Goal: Task Accomplishment & Management: Use online tool/utility

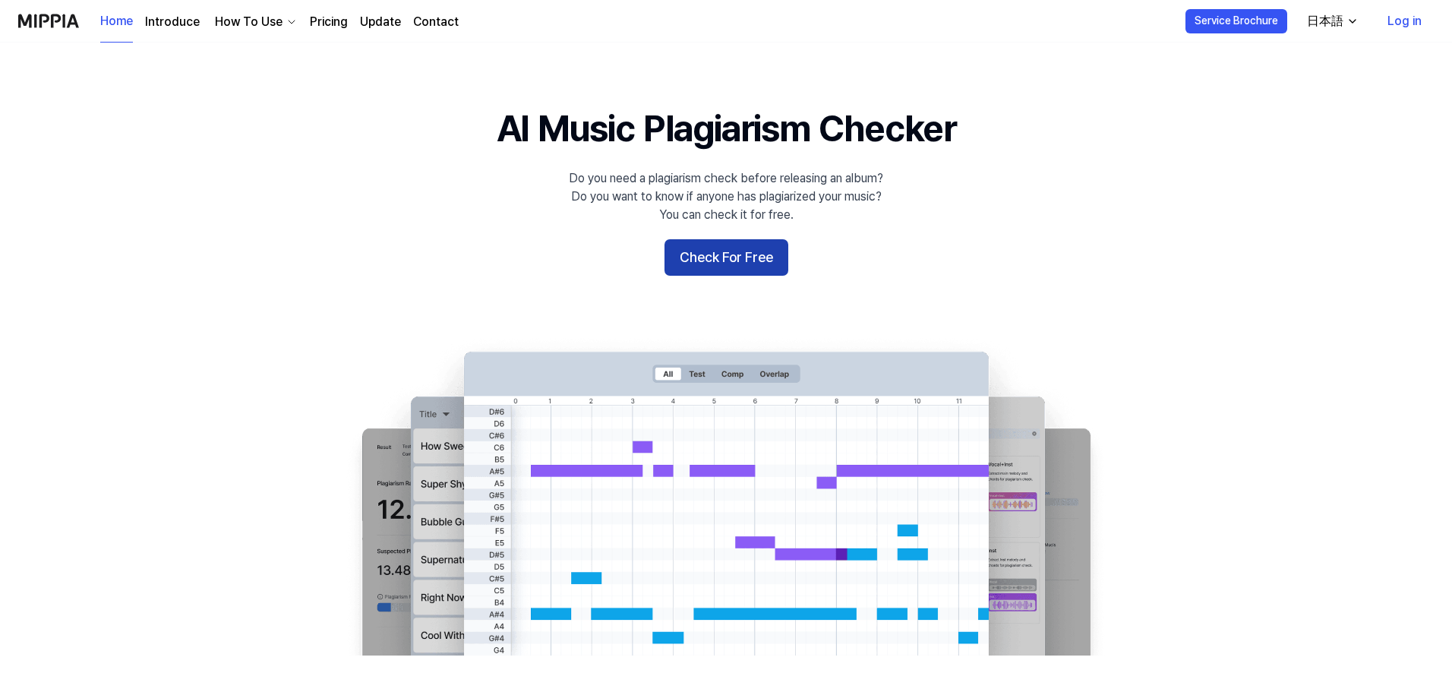
click at [740, 258] on button "Check For Free" at bounding box center [727, 257] width 124 height 36
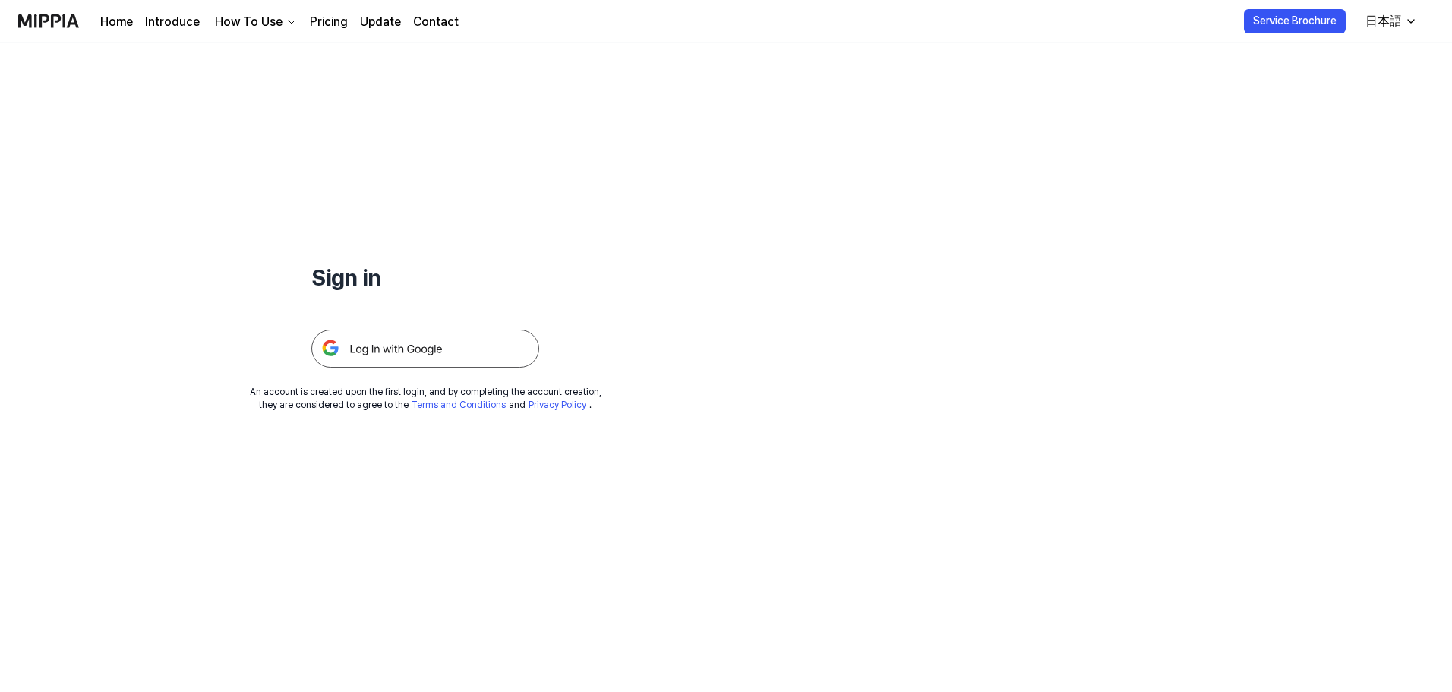
click at [413, 346] on img at bounding box center [425, 349] width 228 height 38
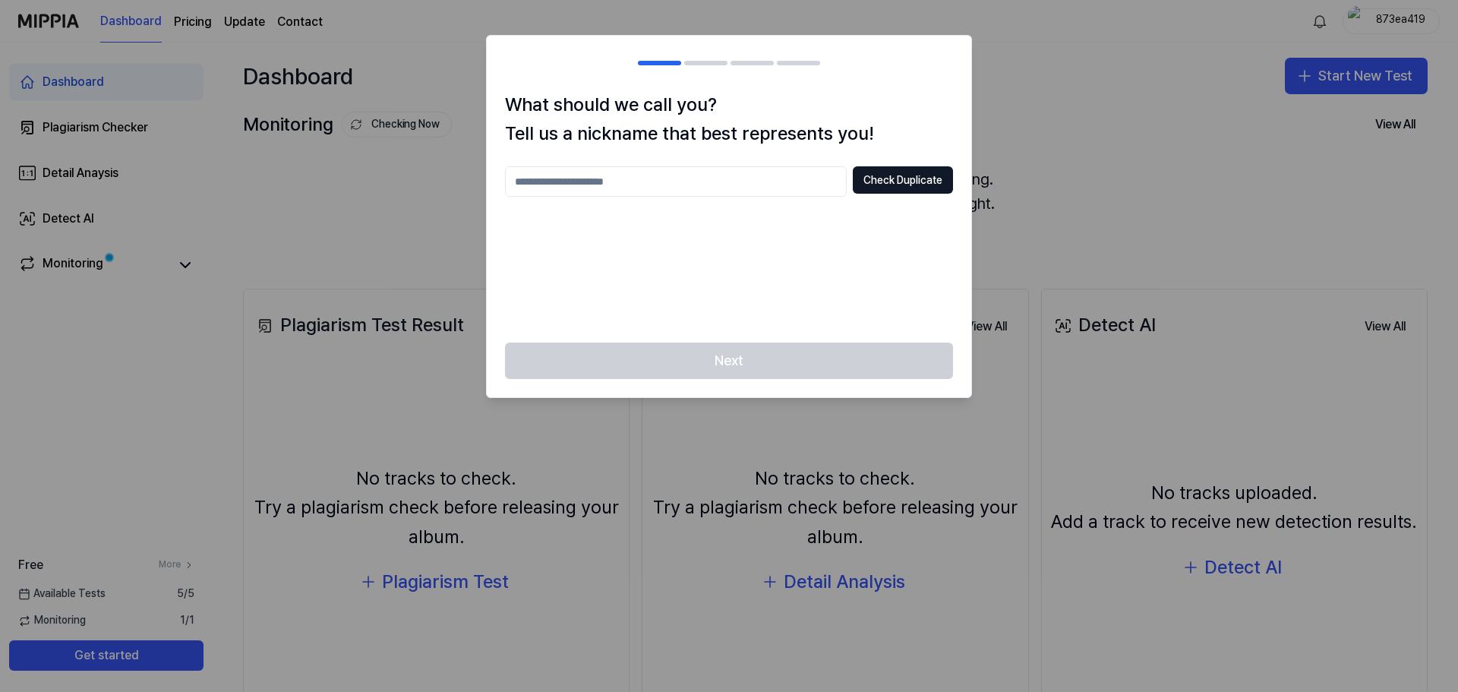
click at [788, 183] on input "text" at bounding box center [676, 181] width 342 height 30
type input "*********"
click at [885, 181] on button "Check Duplicate" at bounding box center [903, 179] width 100 height 27
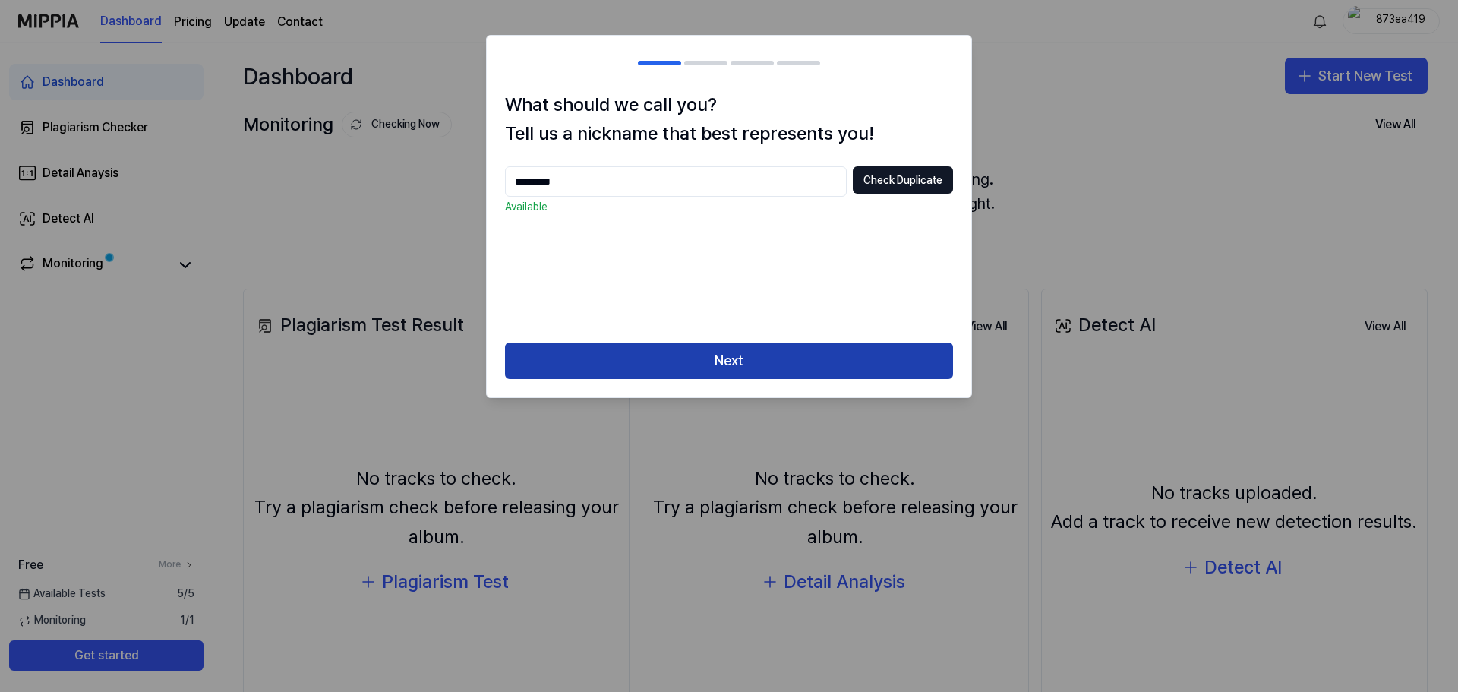
click at [826, 362] on button "Next" at bounding box center [729, 361] width 448 height 36
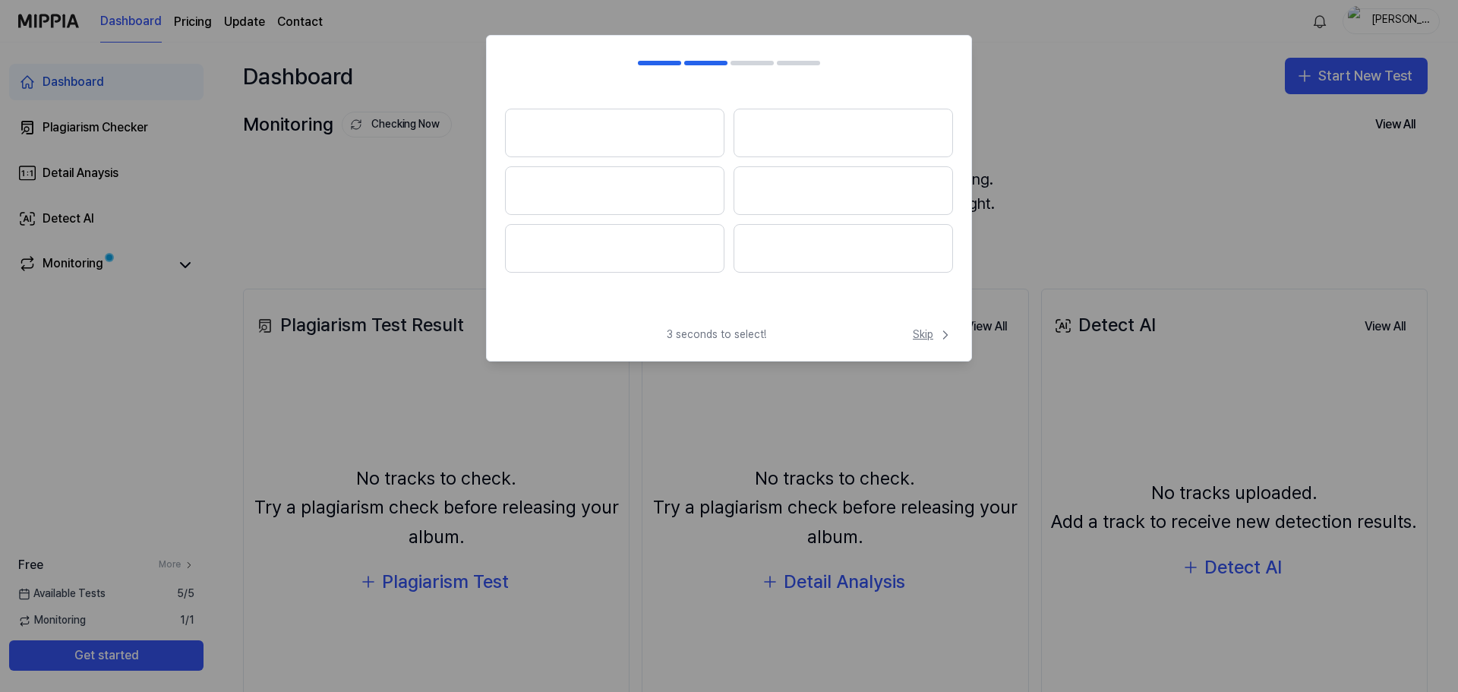
click at [931, 332] on span "Skip" at bounding box center [933, 334] width 40 height 15
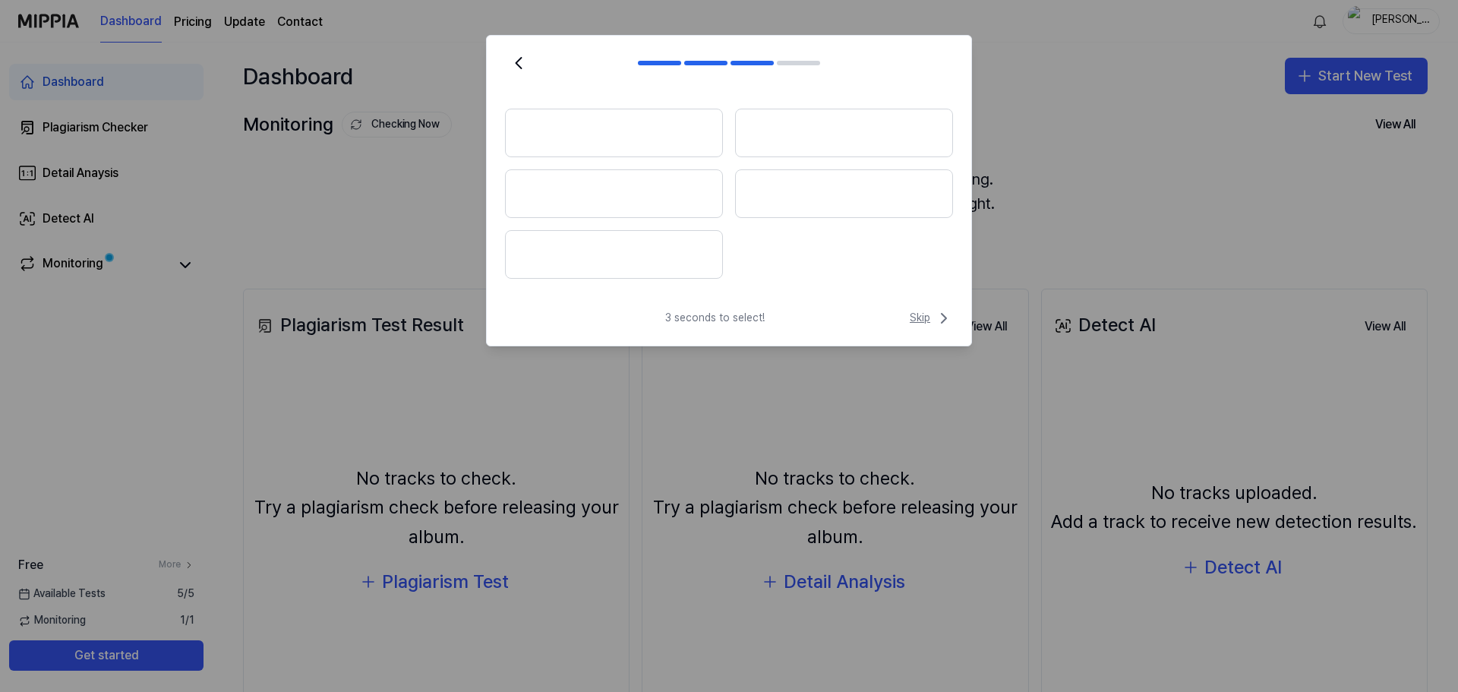
click at [929, 314] on span "Skip" at bounding box center [931, 318] width 43 height 18
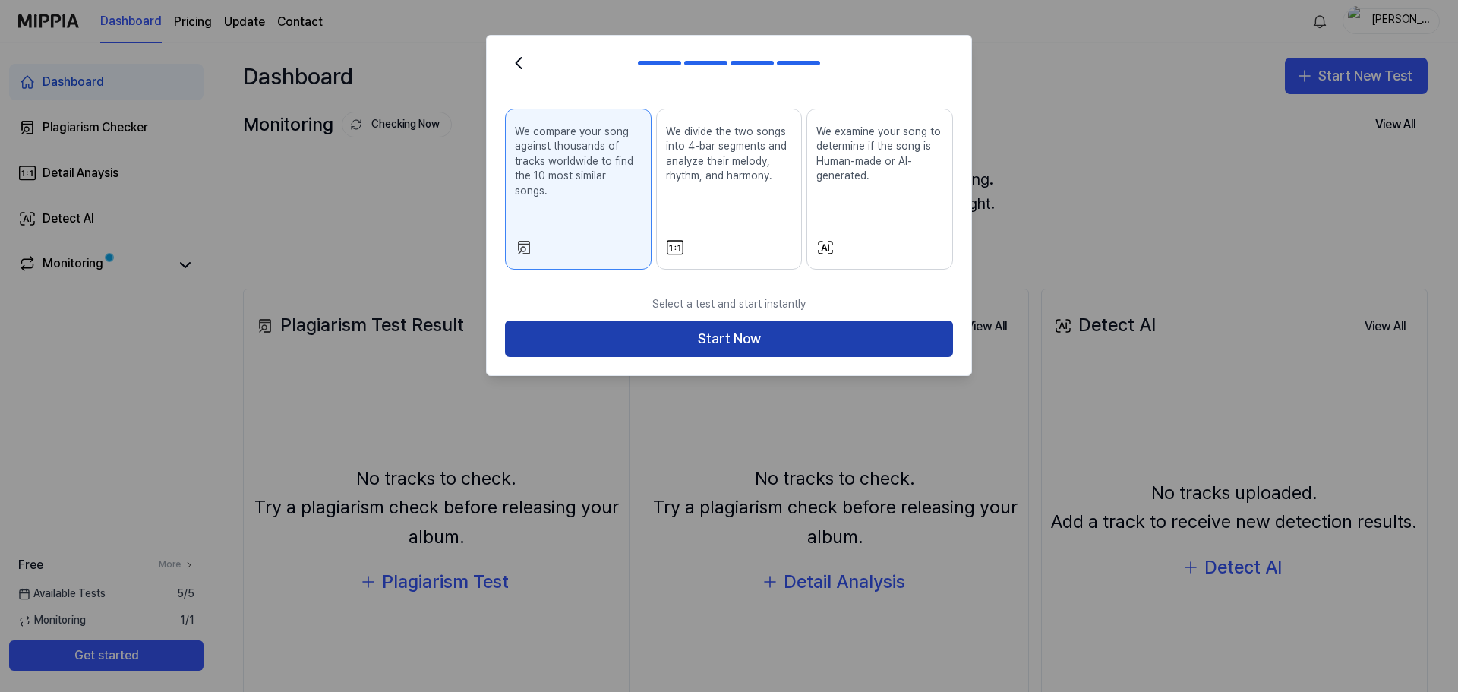
click at [757, 324] on button "Start Now" at bounding box center [729, 339] width 448 height 36
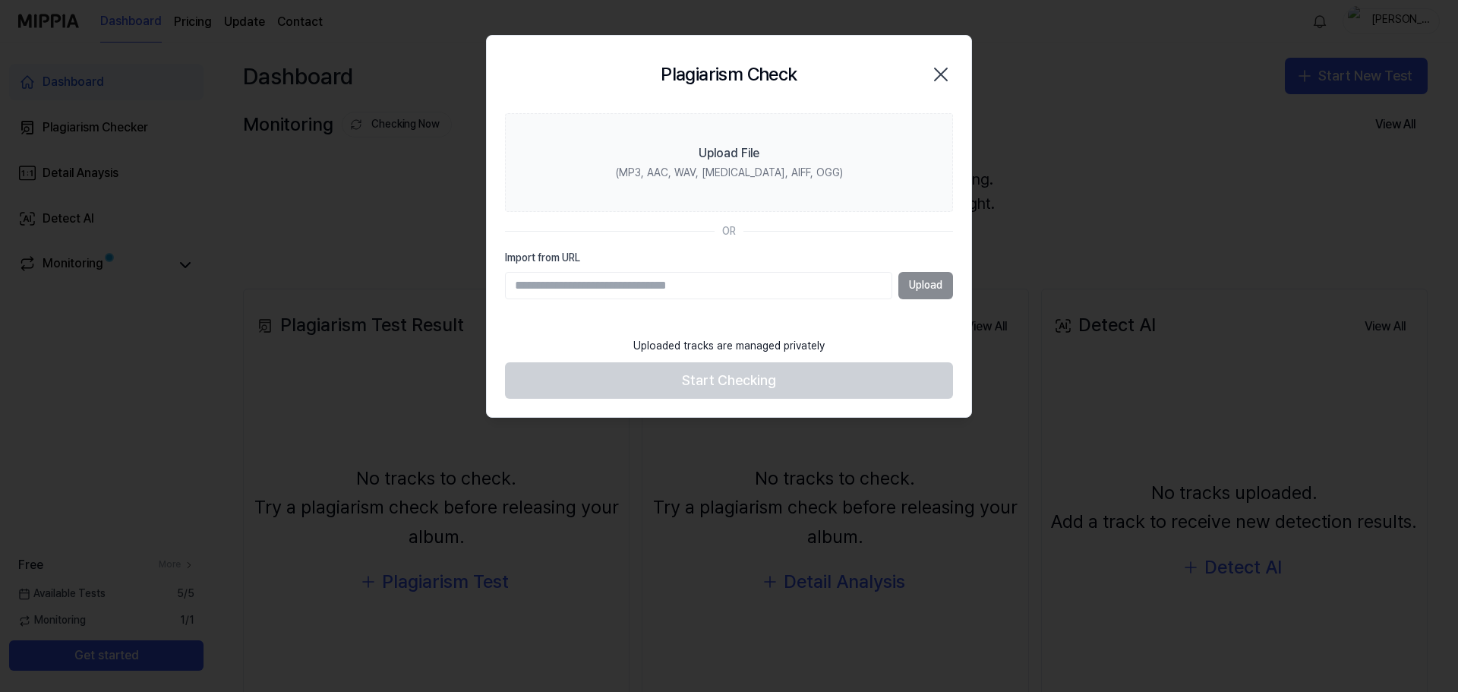
click at [920, 283] on div "Upload" at bounding box center [729, 285] width 448 height 27
click at [934, 283] on div "Upload" at bounding box center [729, 285] width 448 height 27
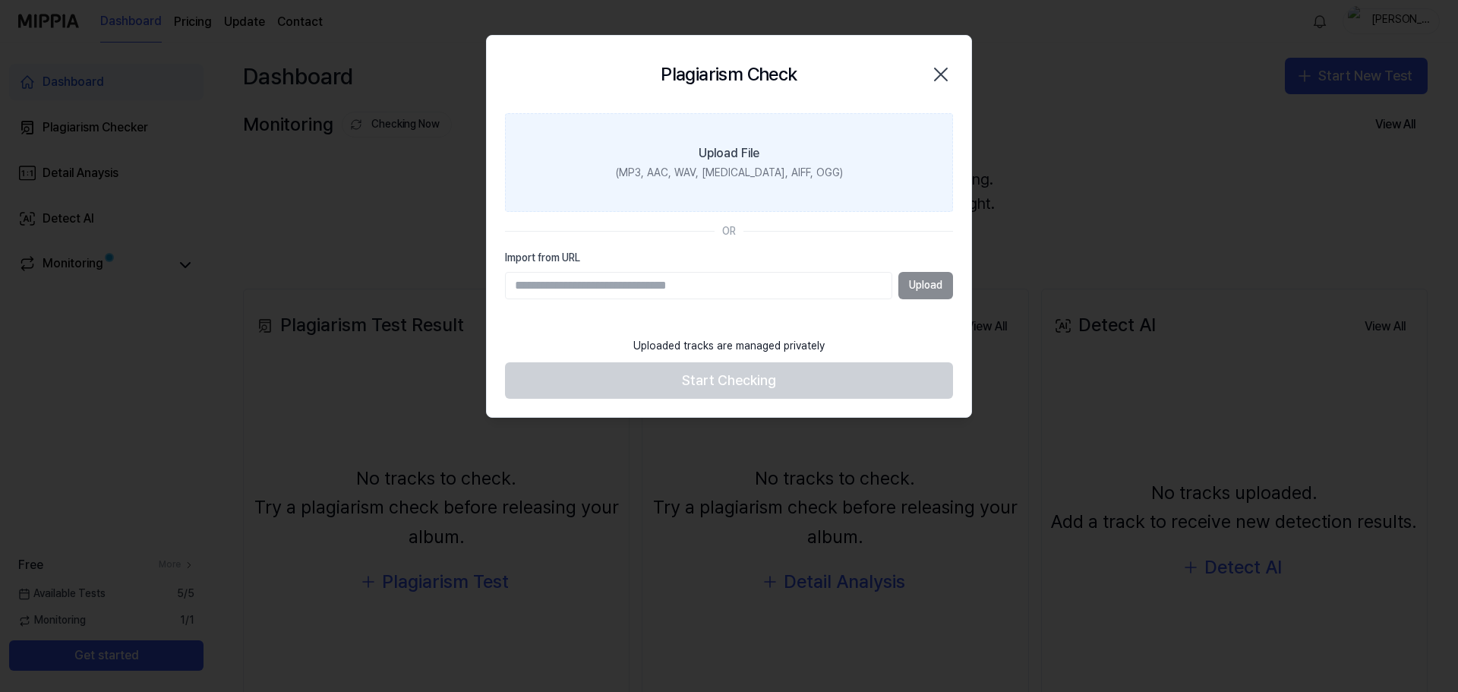
click at [762, 153] on label "Upload File (MP3, AAC, WAV, [MEDICAL_DATA], AIFF, OGG)" at bounding box center [729, 162] width 448 height 99
click at [0, 0] on input "Upload File (MP3, AAC, WAV, [MEDICAL_DATA], AIFF, OGG)" at bounding box center [0, 0] width 0 height 0
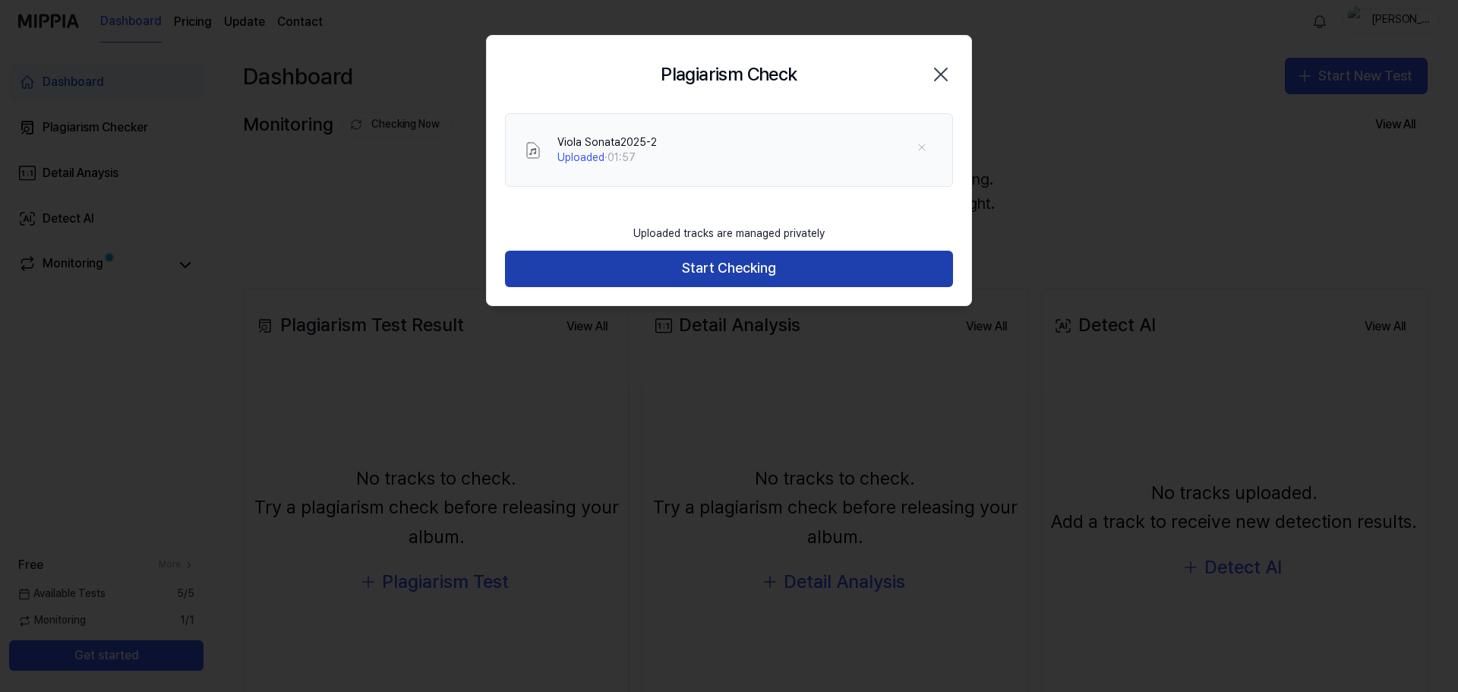
click at [849, 269] on button "Start Checking" at bounding box center [729, 269] width 448 height 36
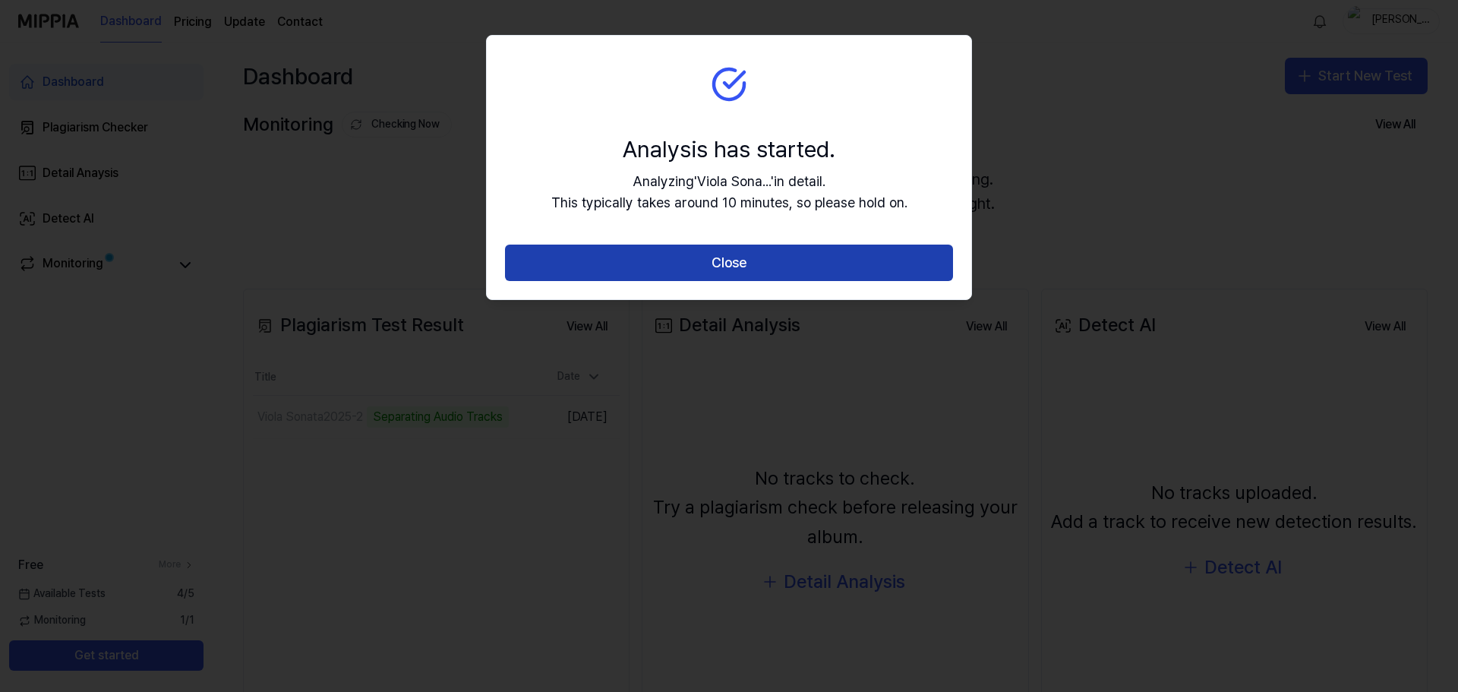
click at [775, 267] on button "Close" at bounding box center [729, 263] width 448 height 36
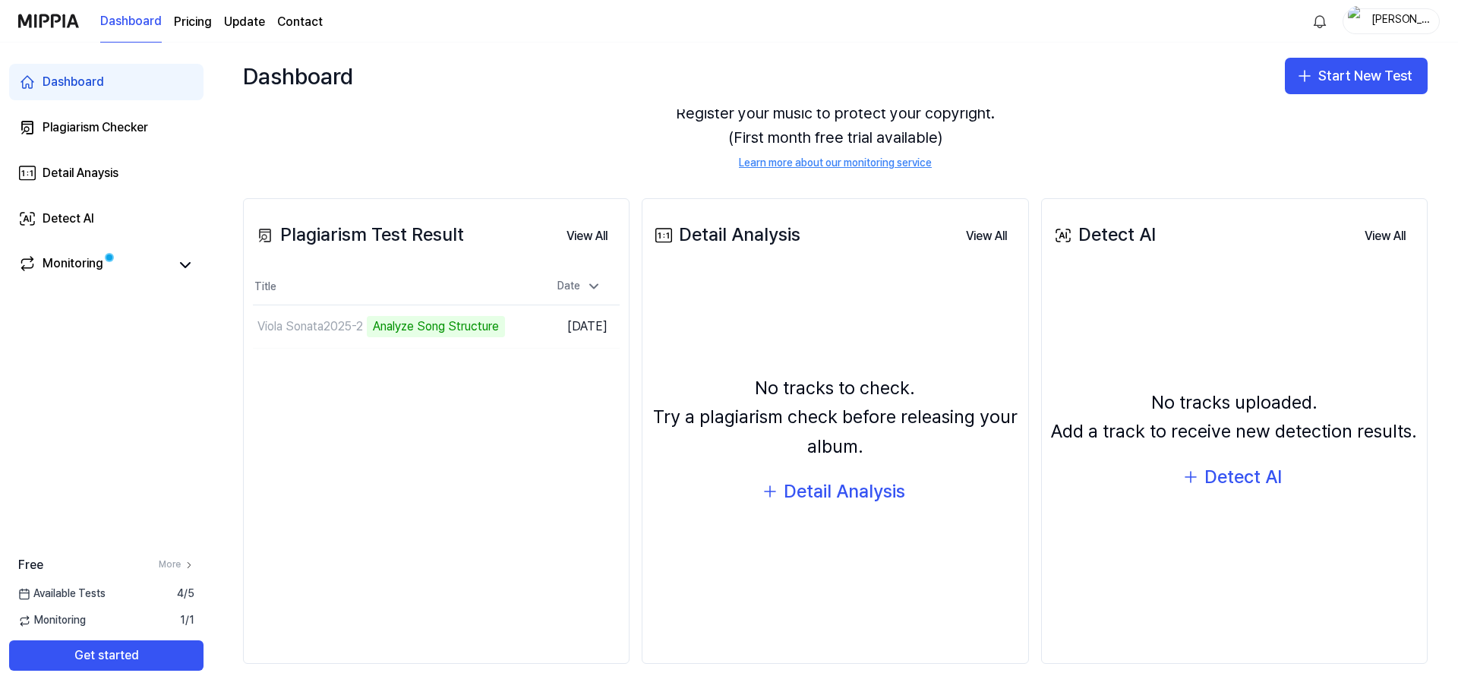
scroll to position [93, 0]
click at [504, 322] on button "Go to Results" at bounding box center [487, 324] width 81 height 24
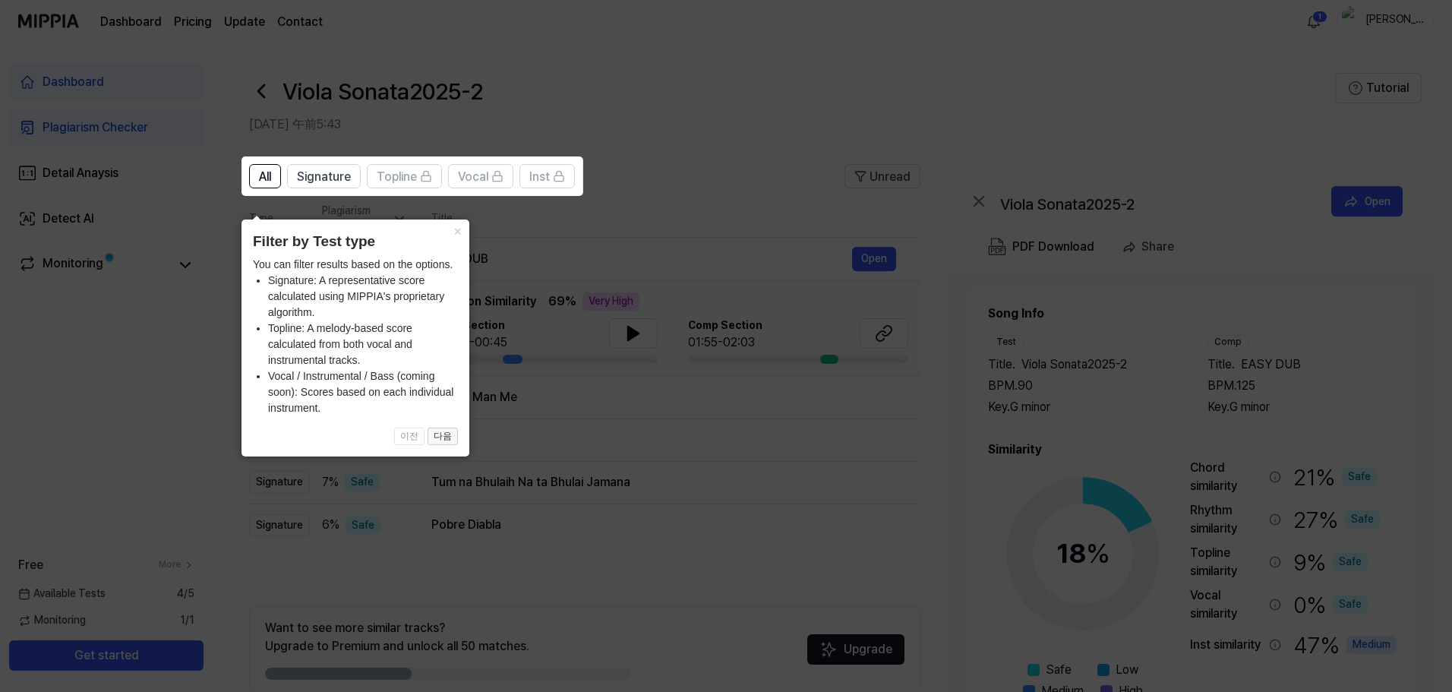
click at [438, 438] on button "다음" at bounding box center [443, 437] width 30 height 18
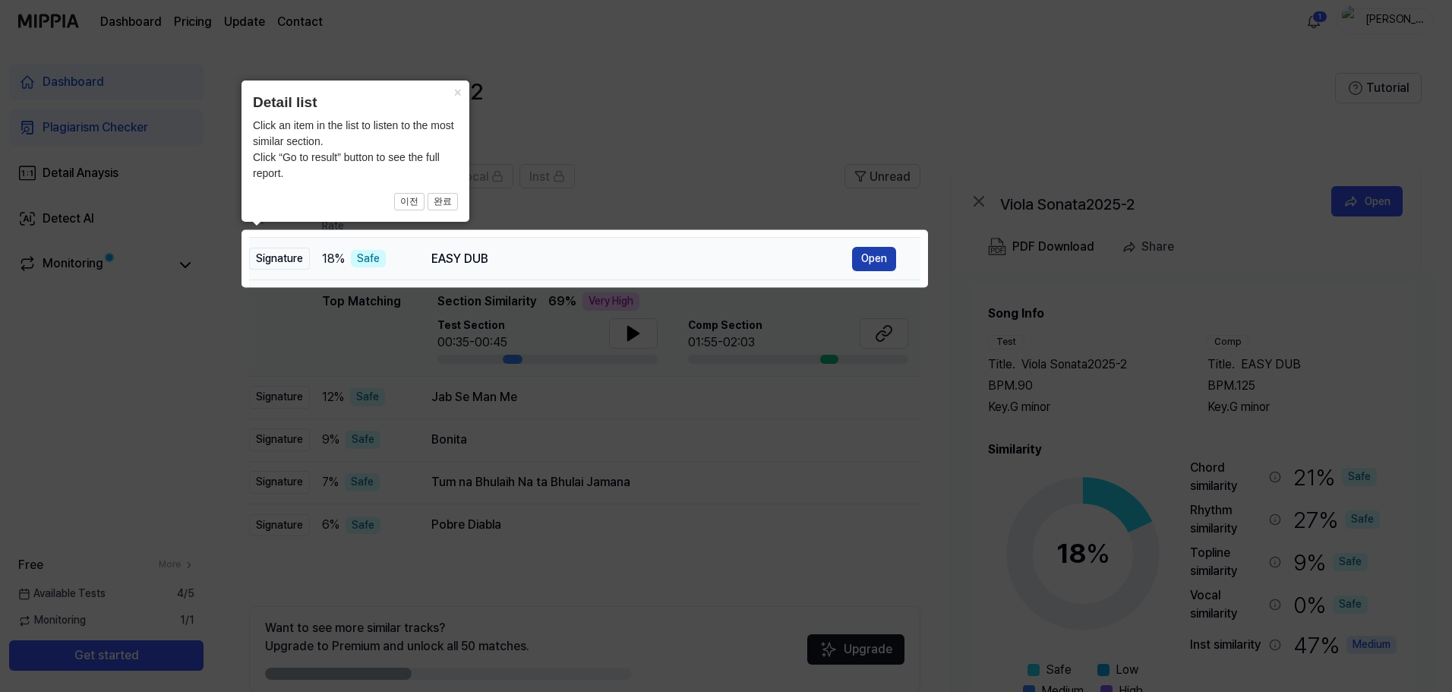
click at [867, 261] on button "Open" at bounding box center [874, 259] width 44 height 24
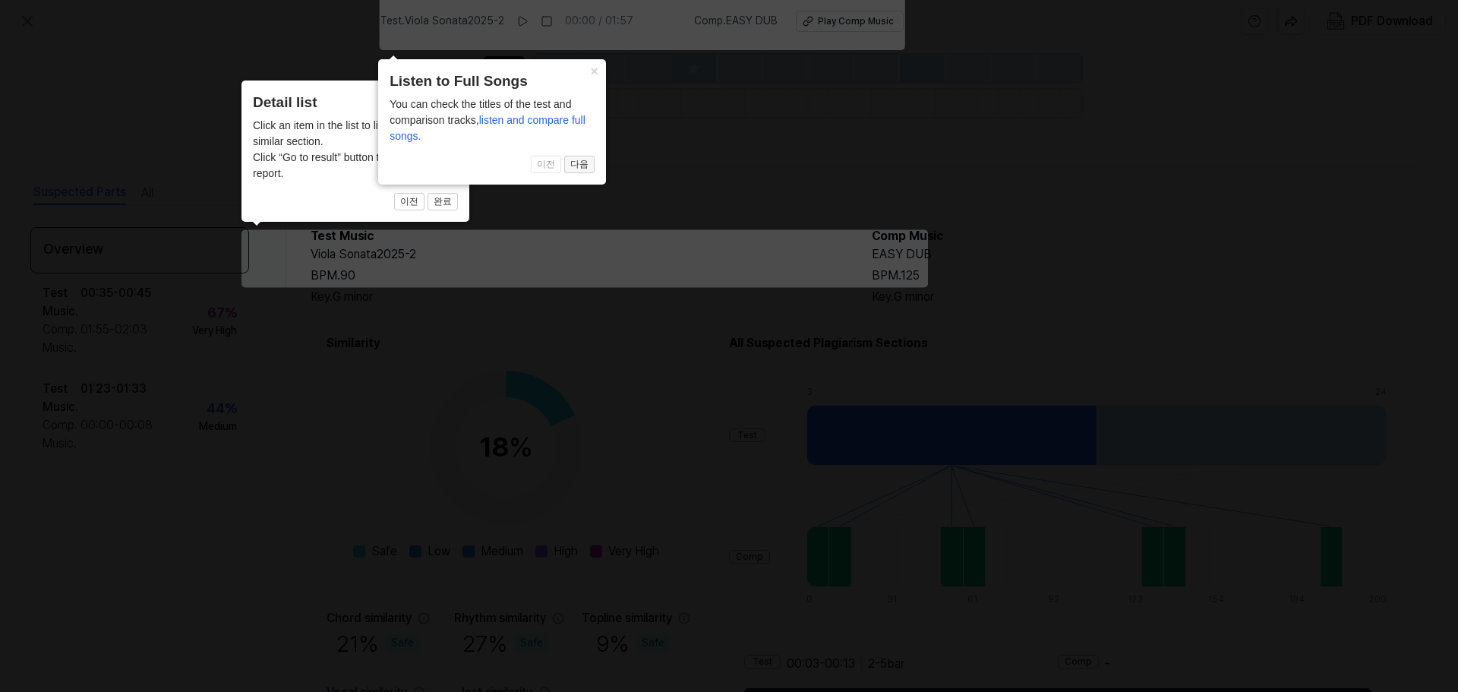
click at [584, 166] on button "다음" at bounding box center [579, 165] width 30 height 18
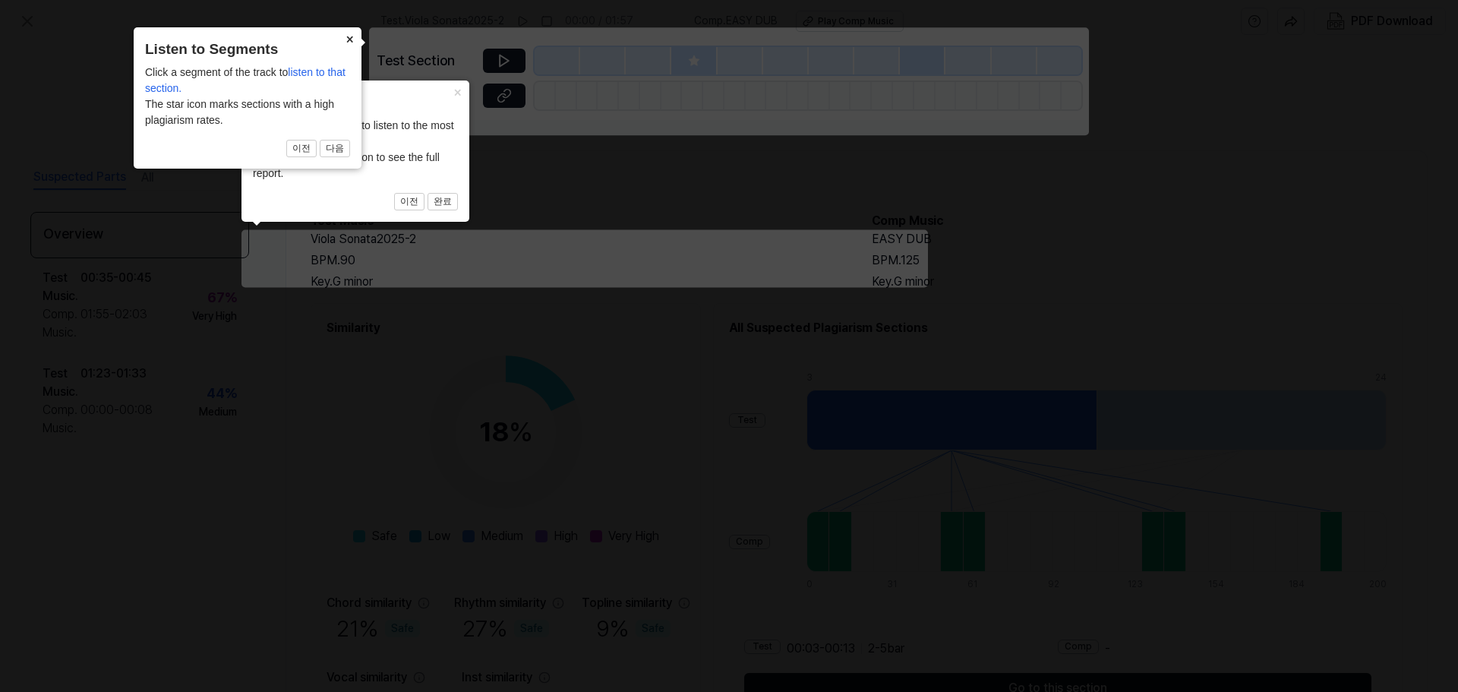
click at [352, 39] on button "×" at bounding box center [349, 37] width 24 height 21
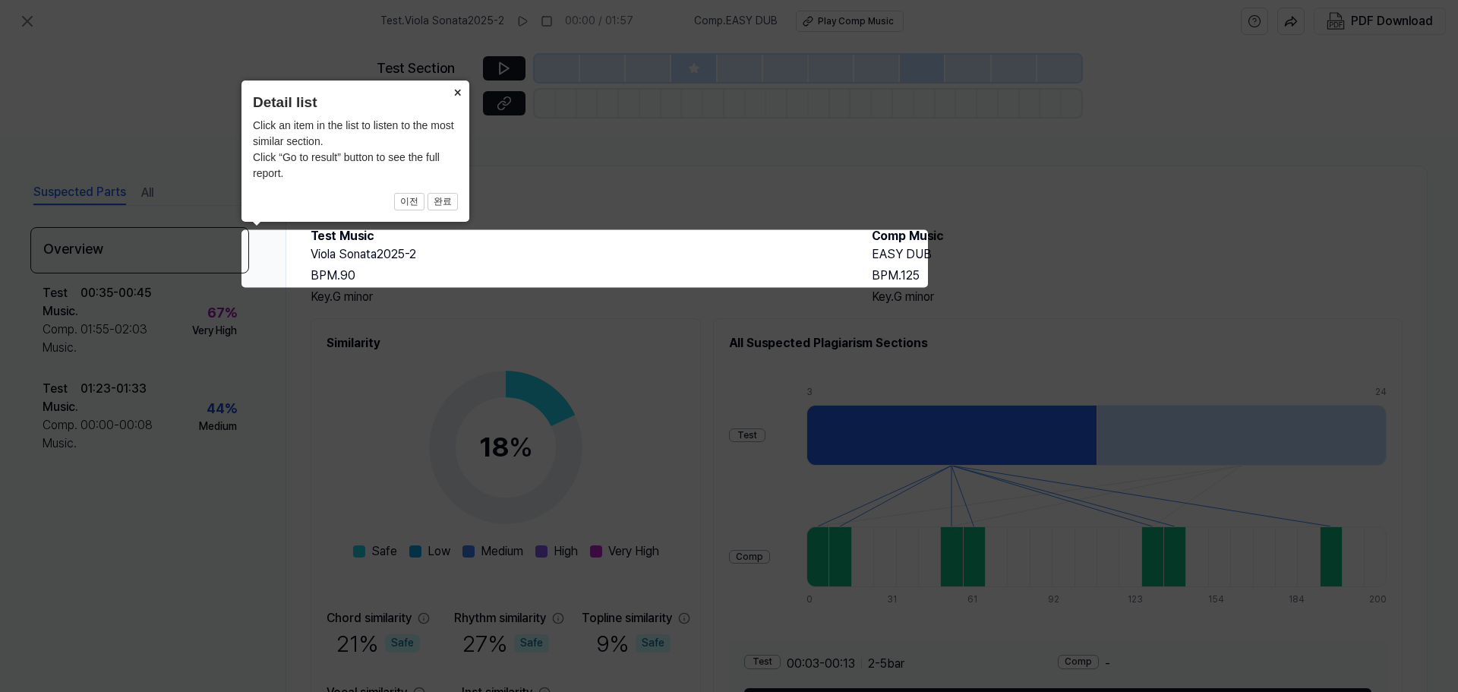
click at [451, 93] on button "×" at bounding box center [457, 91] width 24 height 21
click at [459, 90] on button "×" at bounding box center [457, 91] width 24 height 21
click at [459, 92] on button "×" at bounding box center [457, 91] width 24 height 21
click at [443, 206] on button "완료" at bounding box center [443, 202] width 30 height 18
click at [453, 93] on button "×" at bounding box center [457, 91] width 24 height 21
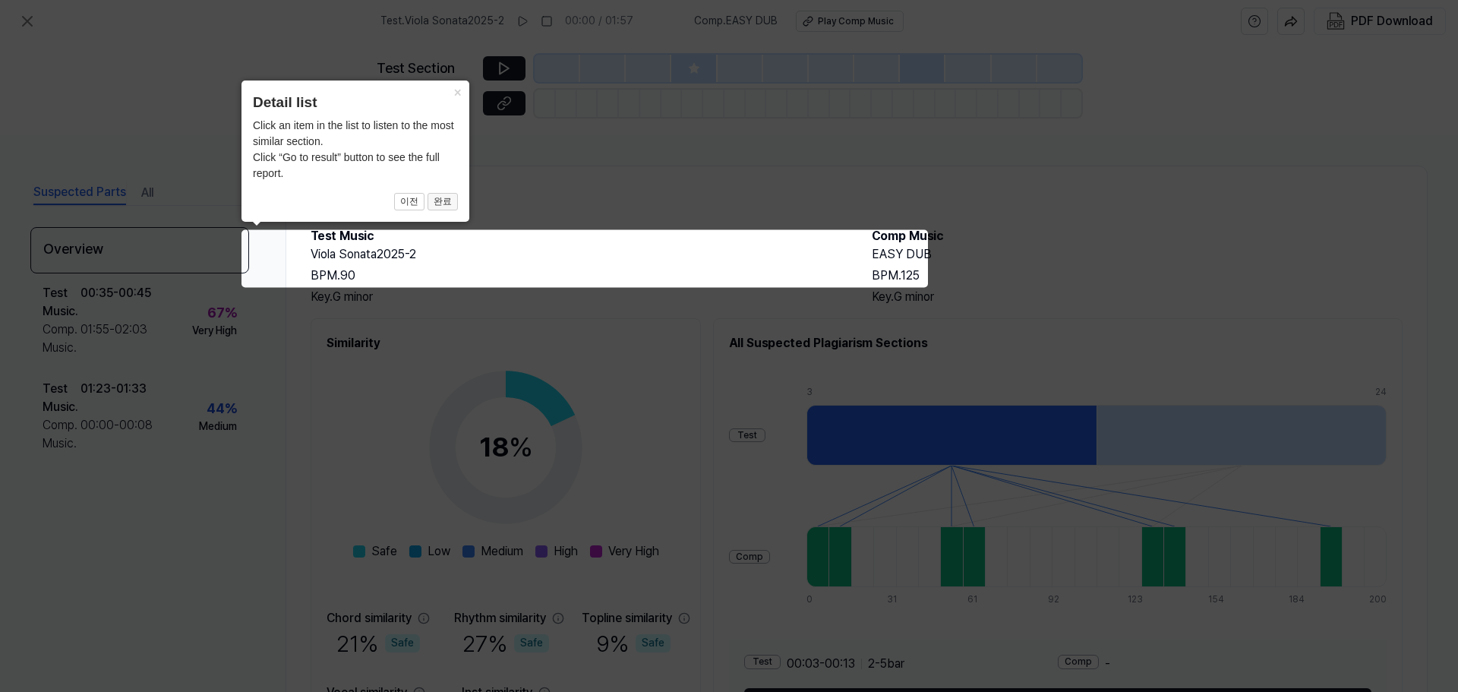
click at [444, 201] on button "완료" at bounding box center [443, 202] width 30 height 18
click at [458, 88] on button "×" at bounding box center [457, 91] width 24 height 21
click at [457, 95] on button "×" at bounding box center [457, 91] width 24 height 21
click at [452, 93] on button "×" at bounding box center [457, 91] width 24 height 21
click at [447, 101] on button "×" at bounding box center [457, 91] width 24 height 21
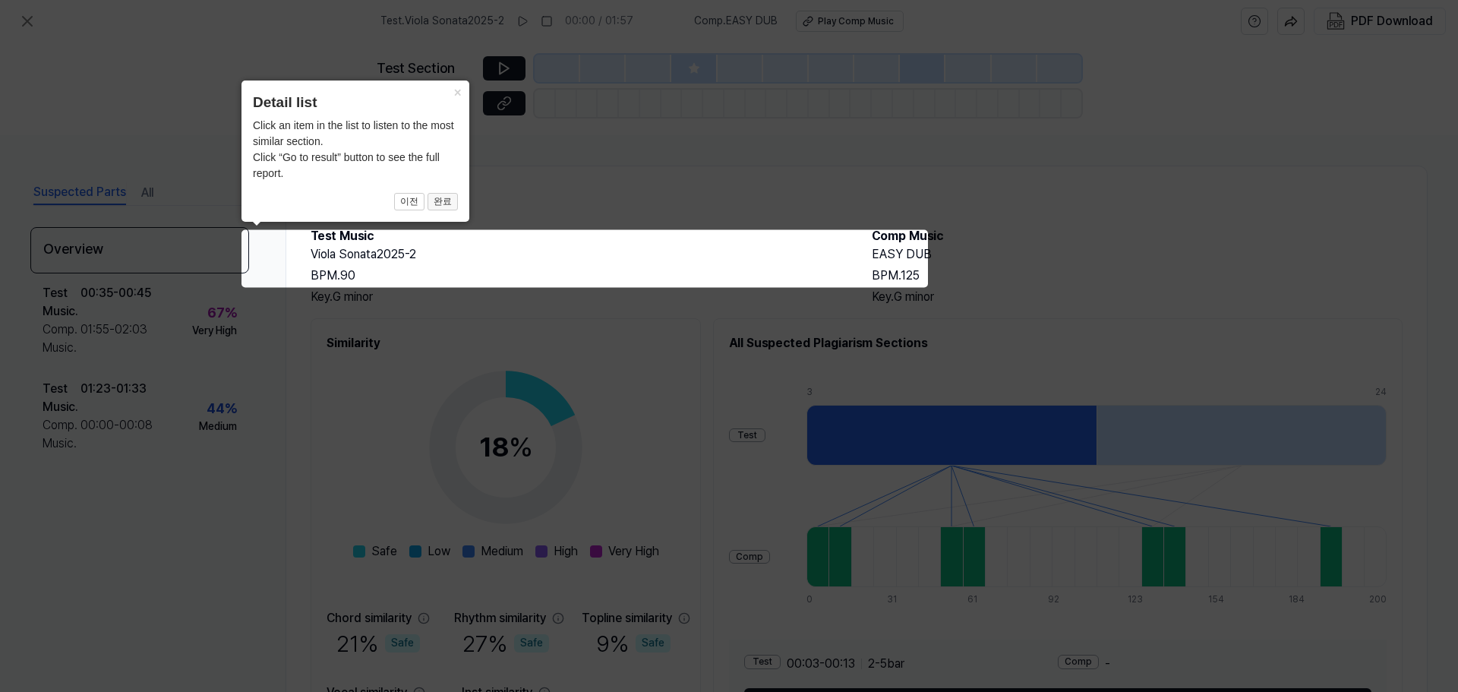
click at [443, 196] on button "완료" at bounding box center [443, 202] width 30 height 18
click at [393, 200] on span "이전 완료" at bounding box center [355, 202] width 205 height 18
click at [402, 204] on button "이전" at bounding box center [409, 202] width 30 height 18
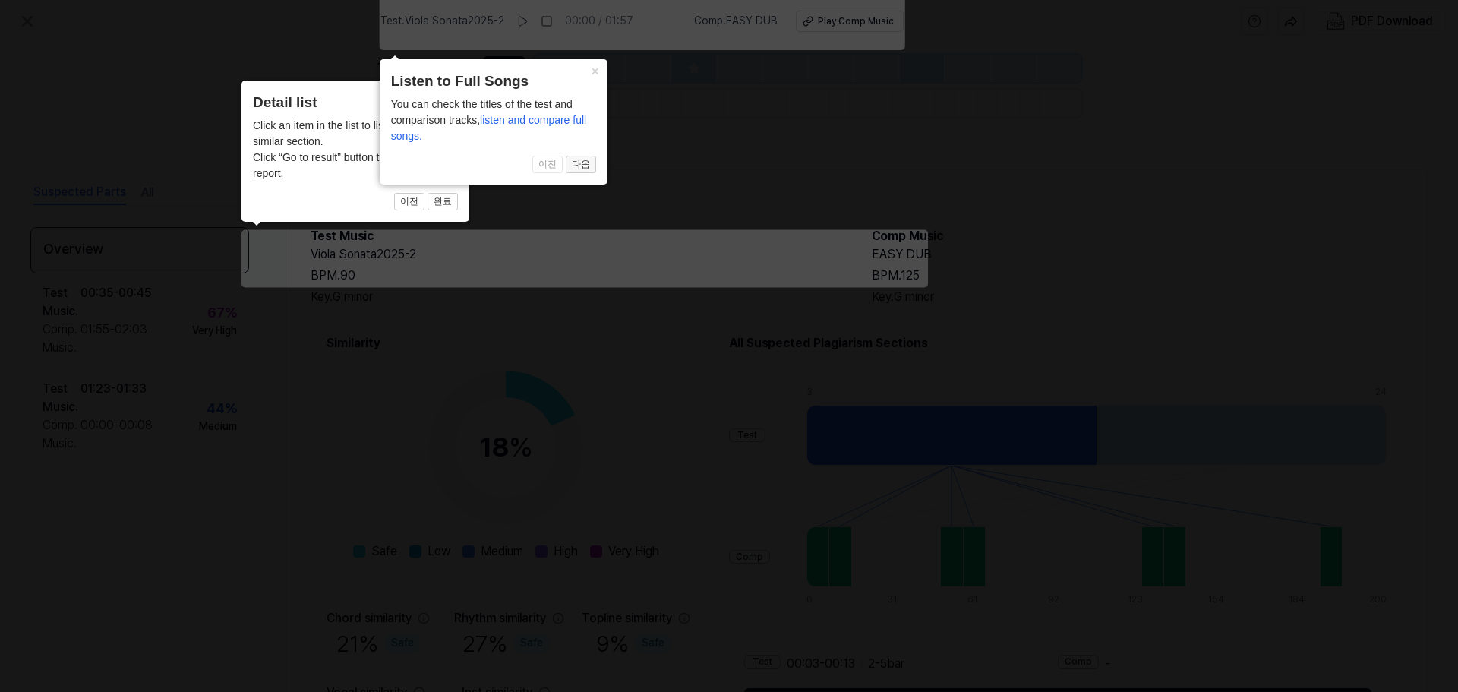
click at [576, 163] on button "다음" at bounding box center [581, 165] width 30 height 18
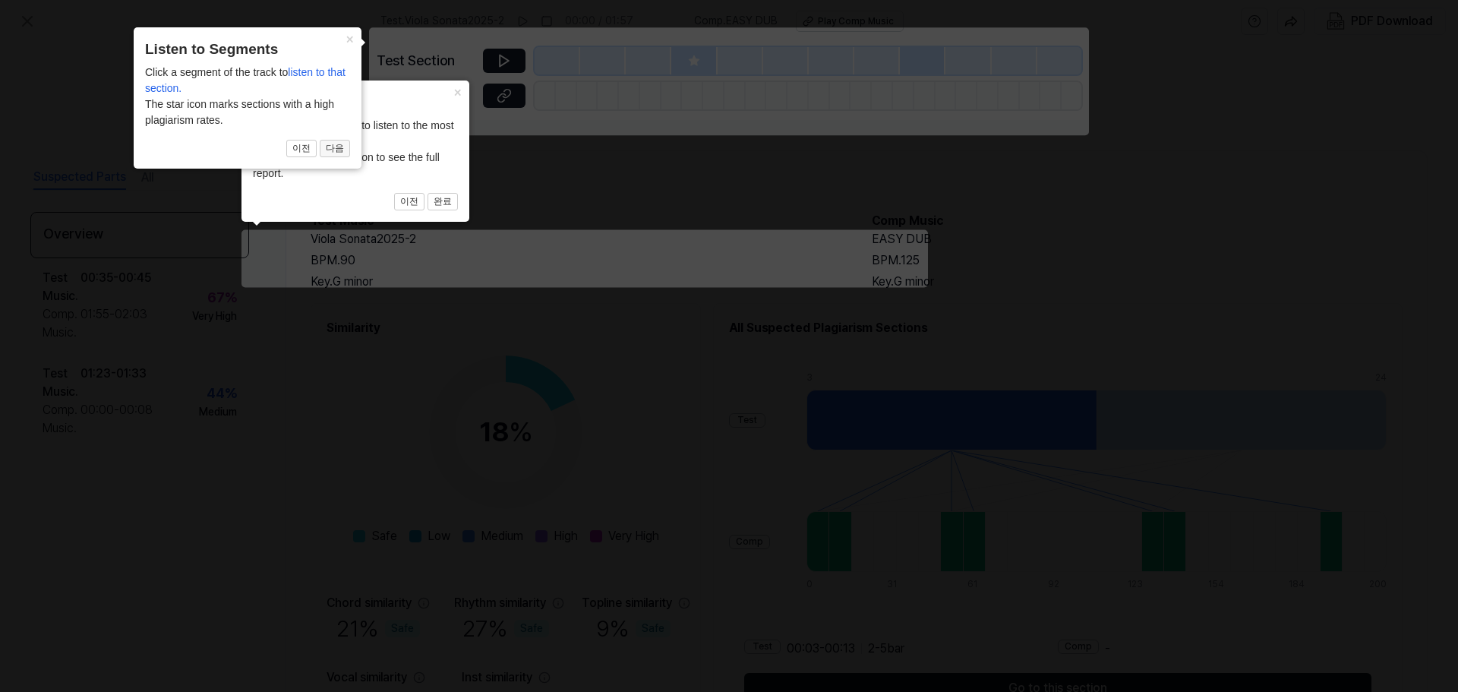
click at [323, 153] on button "다음" at bounding box center [335, 149] width 30 height 18
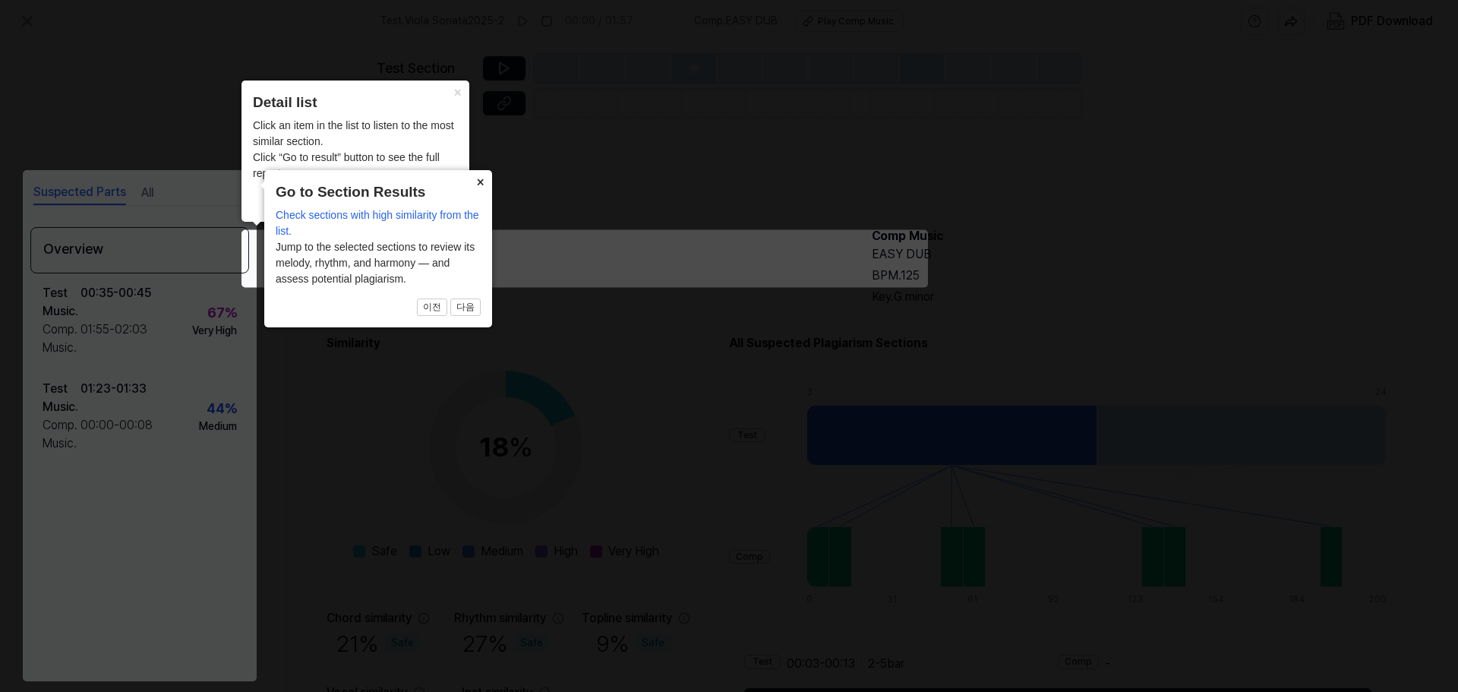
click at [482, 181] on button "×" at bounding box center [480, 180] width 24 height 21
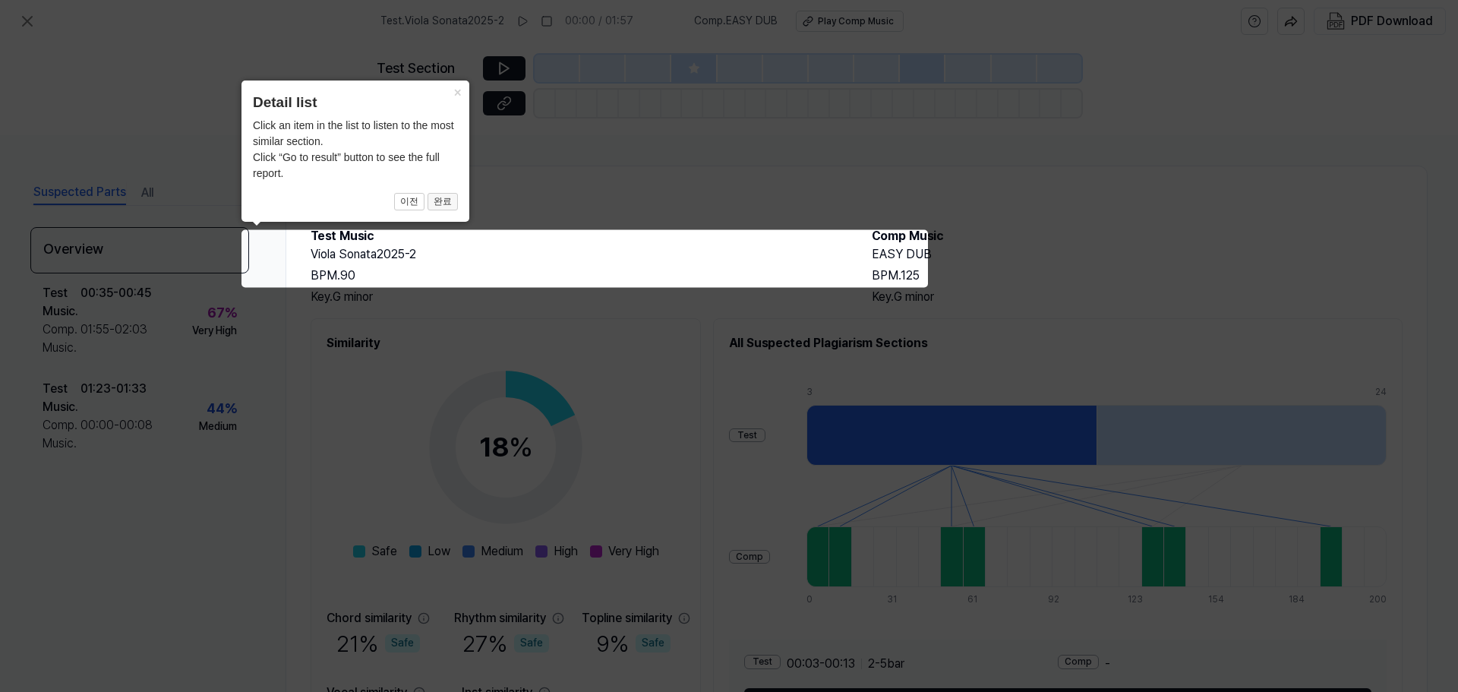
click at [442, 203] on button "완료" at bounding box center [443, 202] width 30 height 18
click at [451, 96] on button "×" at bounding box center [457, 91] width 24 height 21
click at [74, 314] on icon at bounding box center [729, 346] width 1458 height 692
click at [888, 276] on icon at bounding box center [729, 346] width 1458 height 692
click at [501, 77] on icon at bounding box center [729, 346] width 1458 height 692
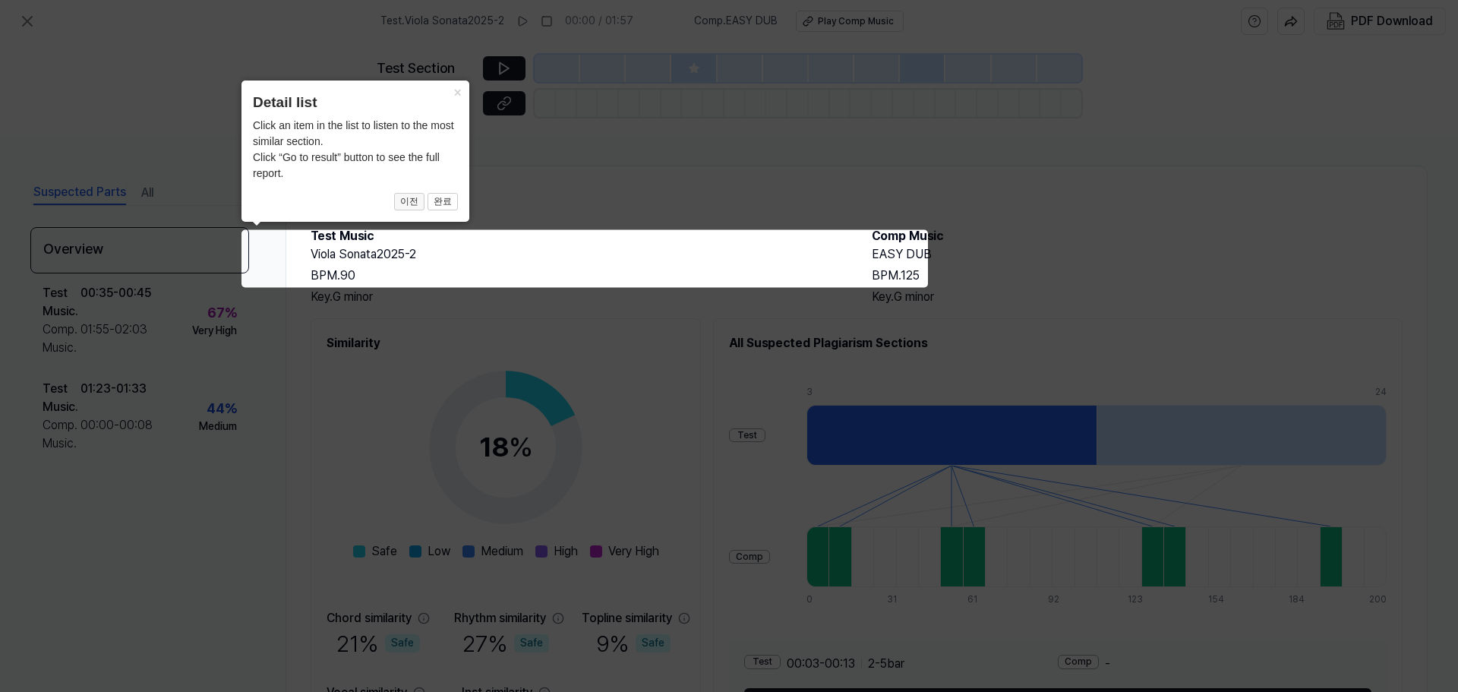
click at [402, 209] on button "이전" at bounding box center [409, 202] width 30 height 18
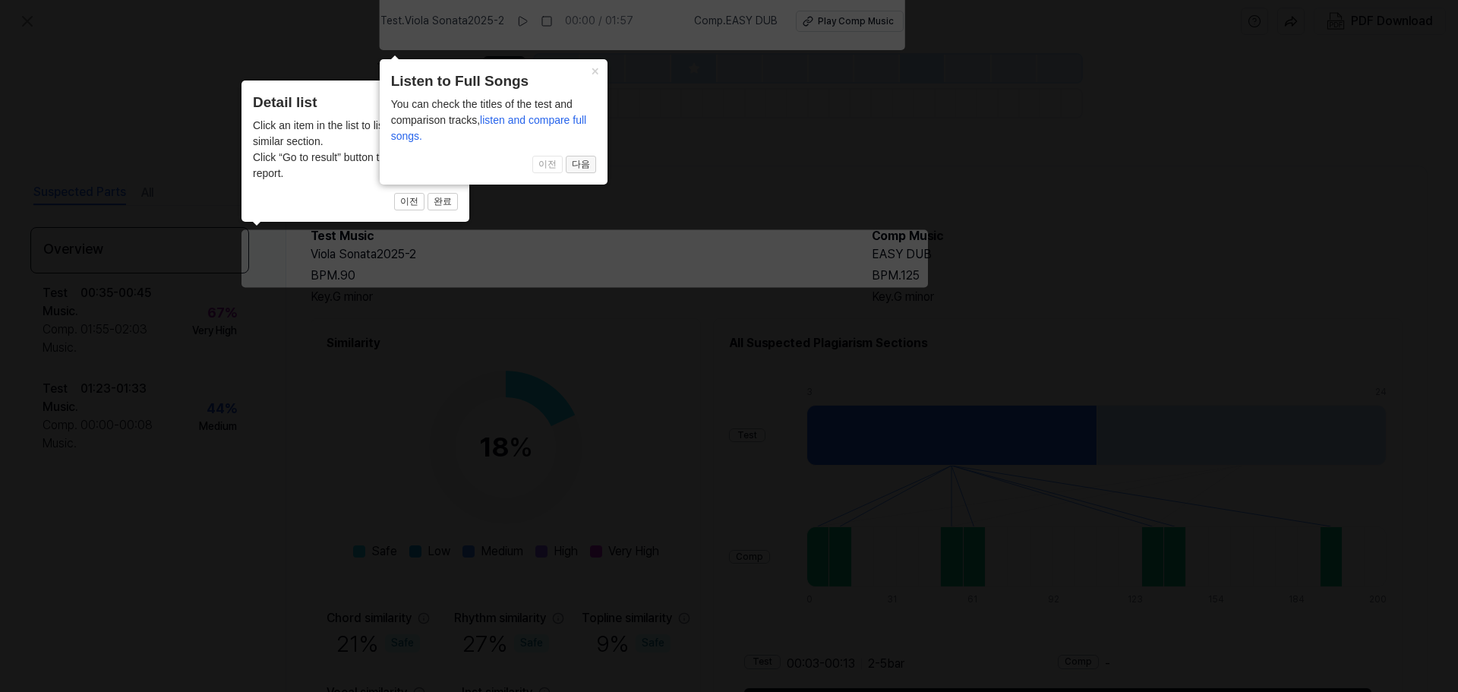
click at [580, 166] on button "다음" at bounding box center [581, 165] width 30 height 18
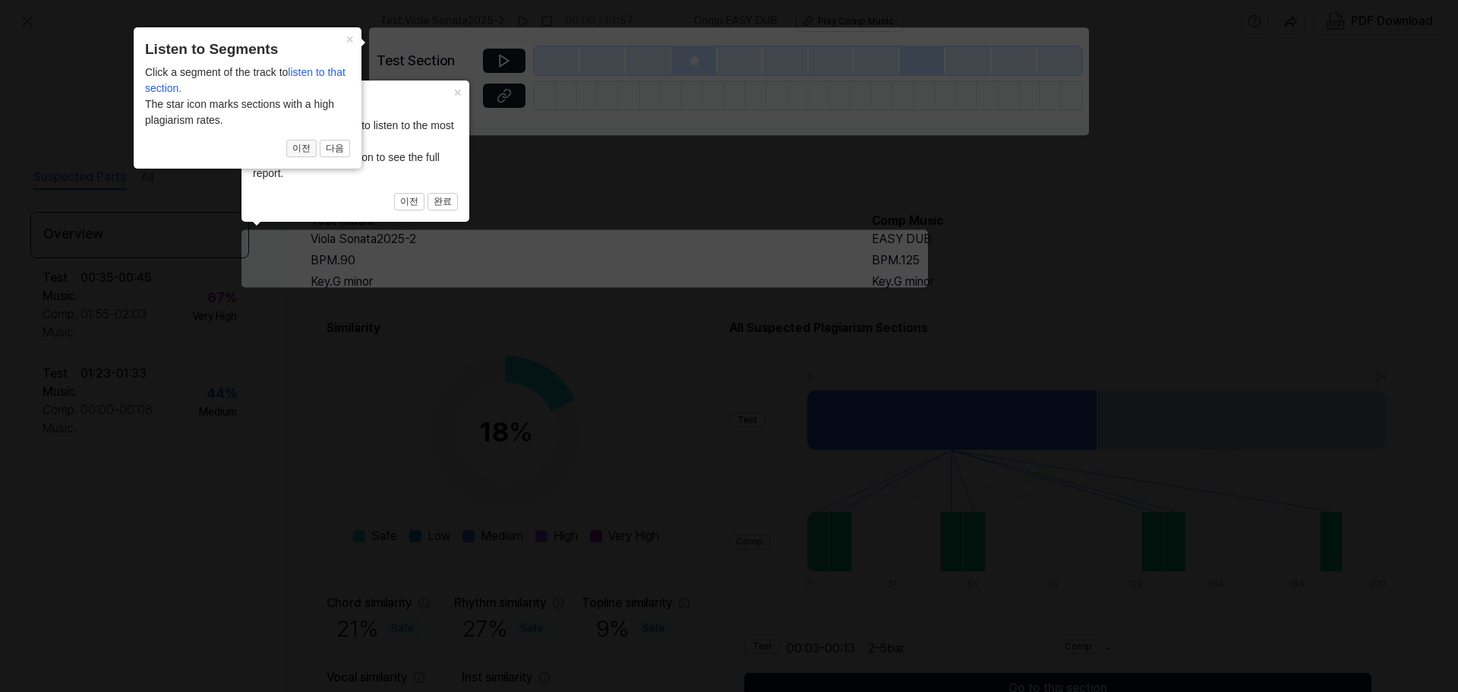
click at [295, 149] on button "이전" at bounding box center [301, 149] width 30 height 18
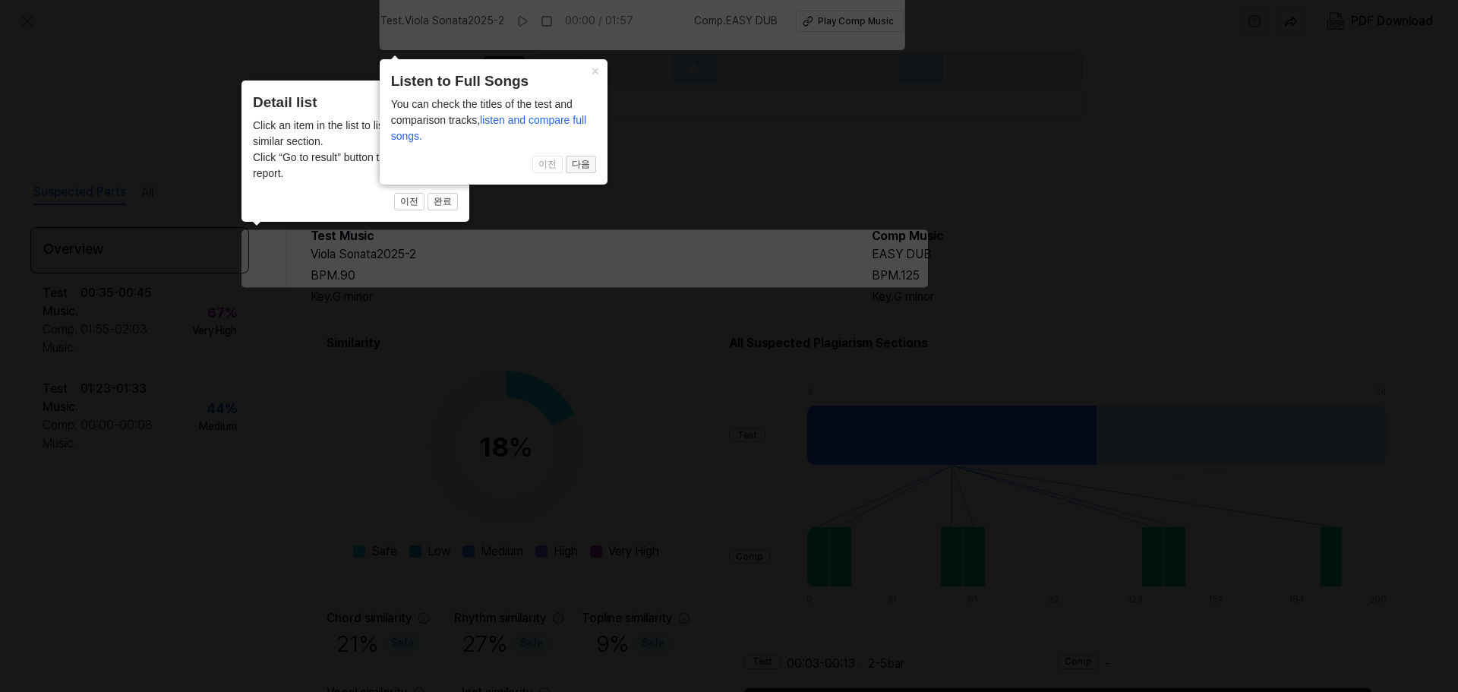
click at [584, 166] on button "다음" at bounding box center [581, 165] width 30 height 18
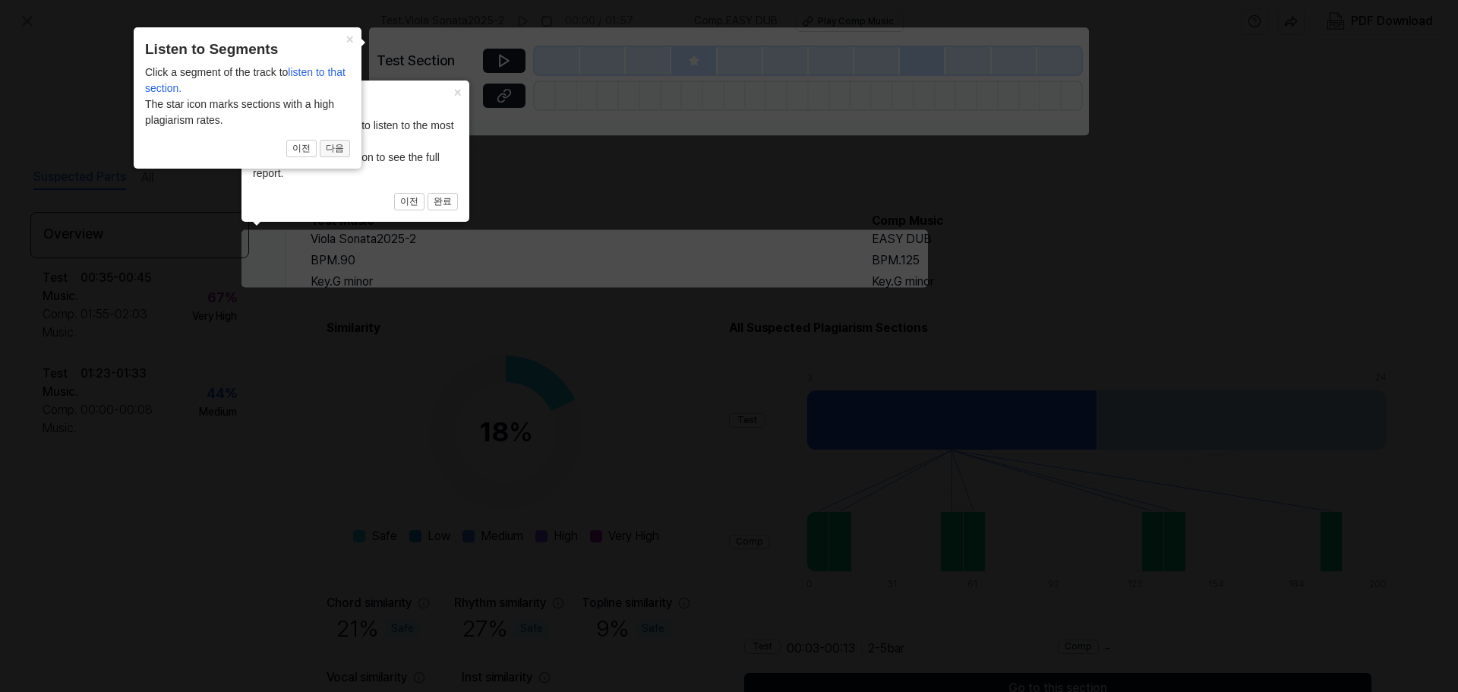
click at [345, 147] on button "다음" at bounding box center [335, 149] width 30 height 18
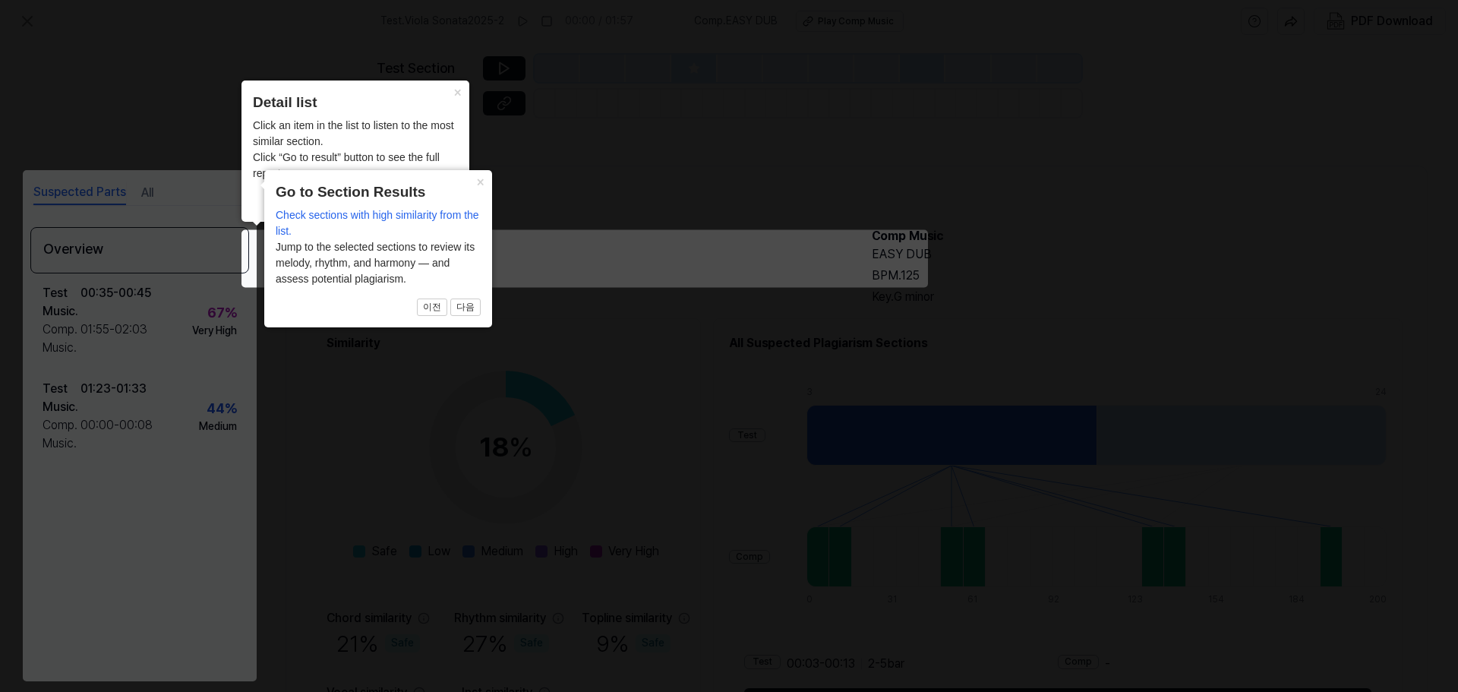
click at [449, 302] on span "이전 다음" at bounding box center [378, 308] width 205 height 18
click at [469, 307] on button "다음" at bounding box center [465, 308] width 30 height 18
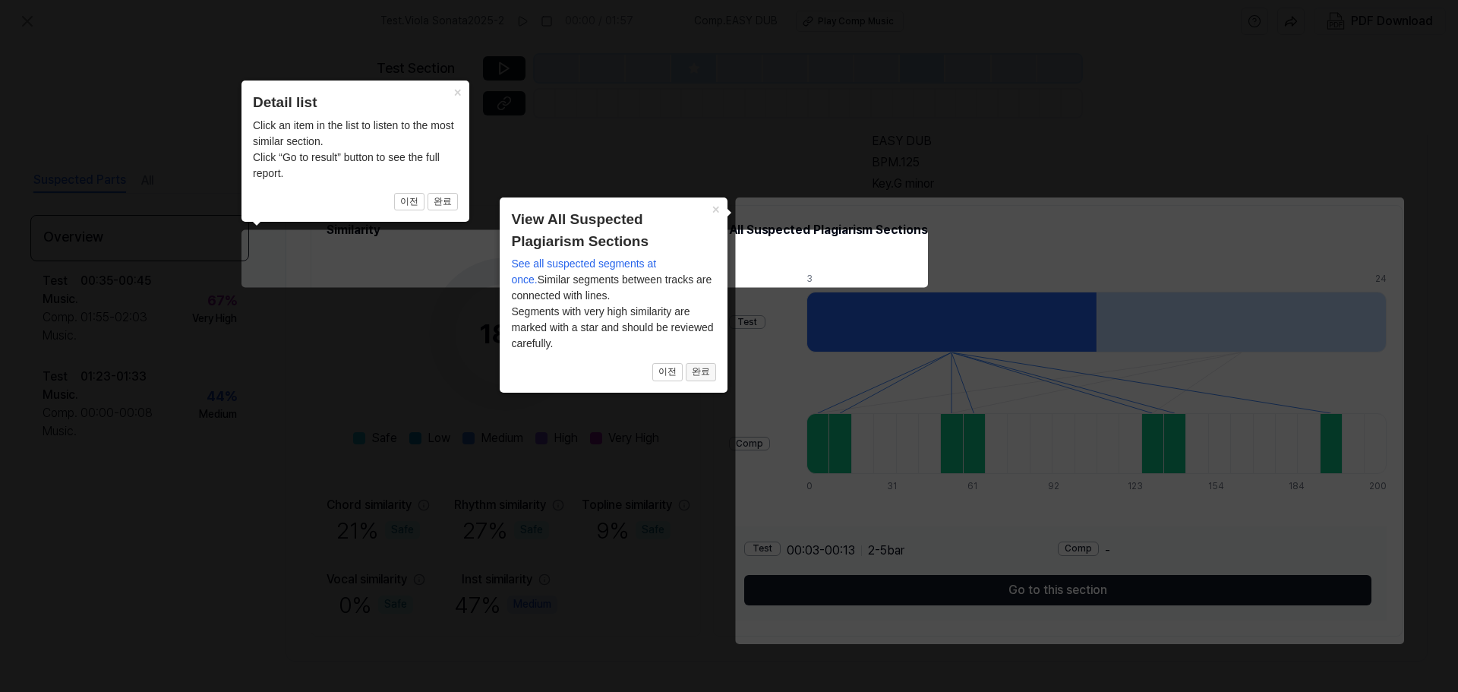
click at [710, 371] on button "완료" at bounding box center [701, 372] width 30 height 18
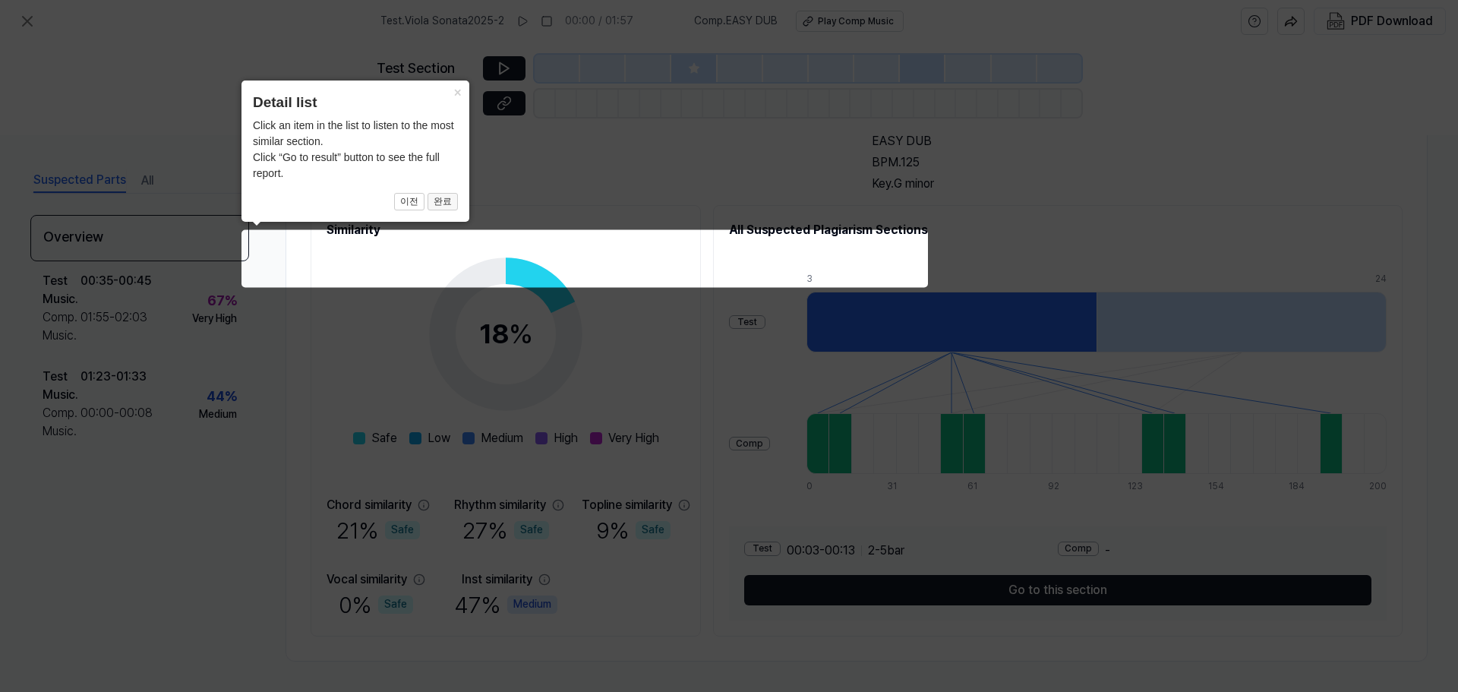
click at [447, 202] on button "완료" at bounding box center [443, 202] width 30 height 18
click at [415, 204] on button "이전" at bounding box center [409, 202] width 30 height 18
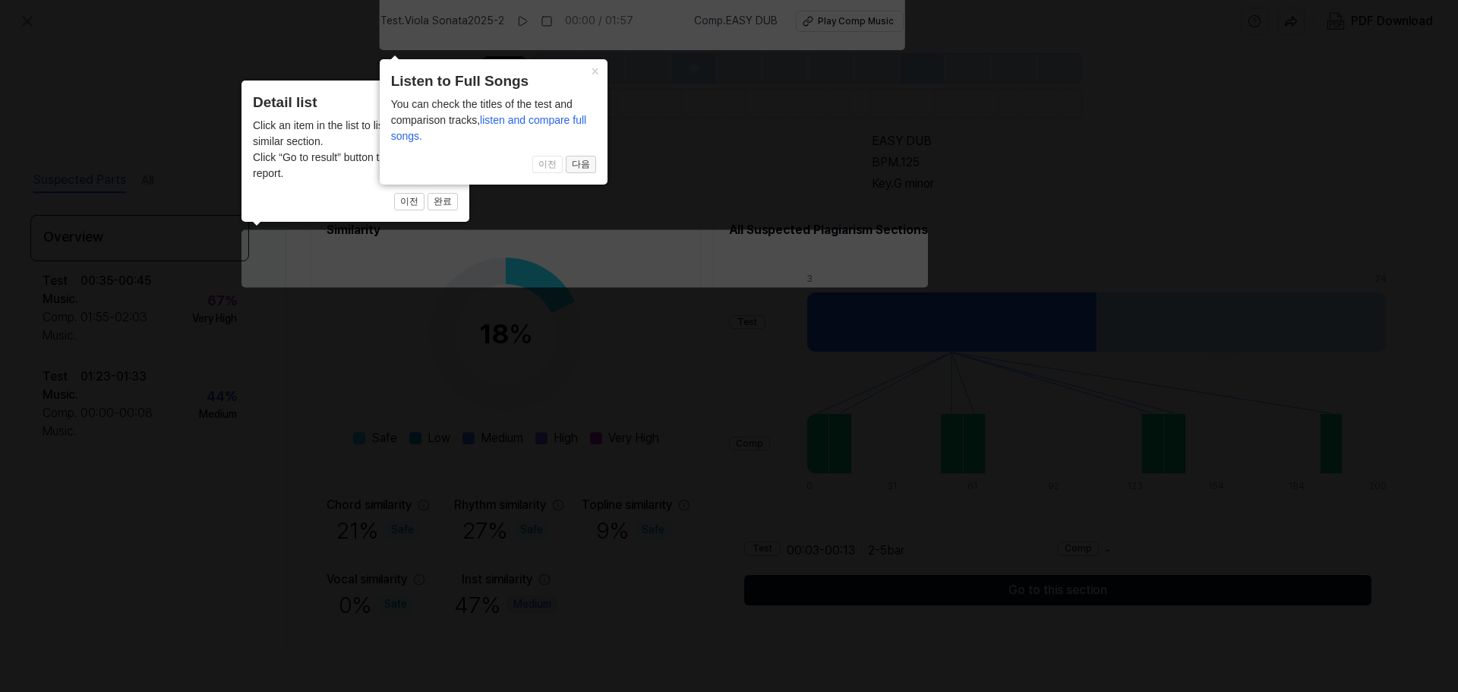
click at [584, 160] on button "다음" at bounding box center [581, 165] width 30 height 18
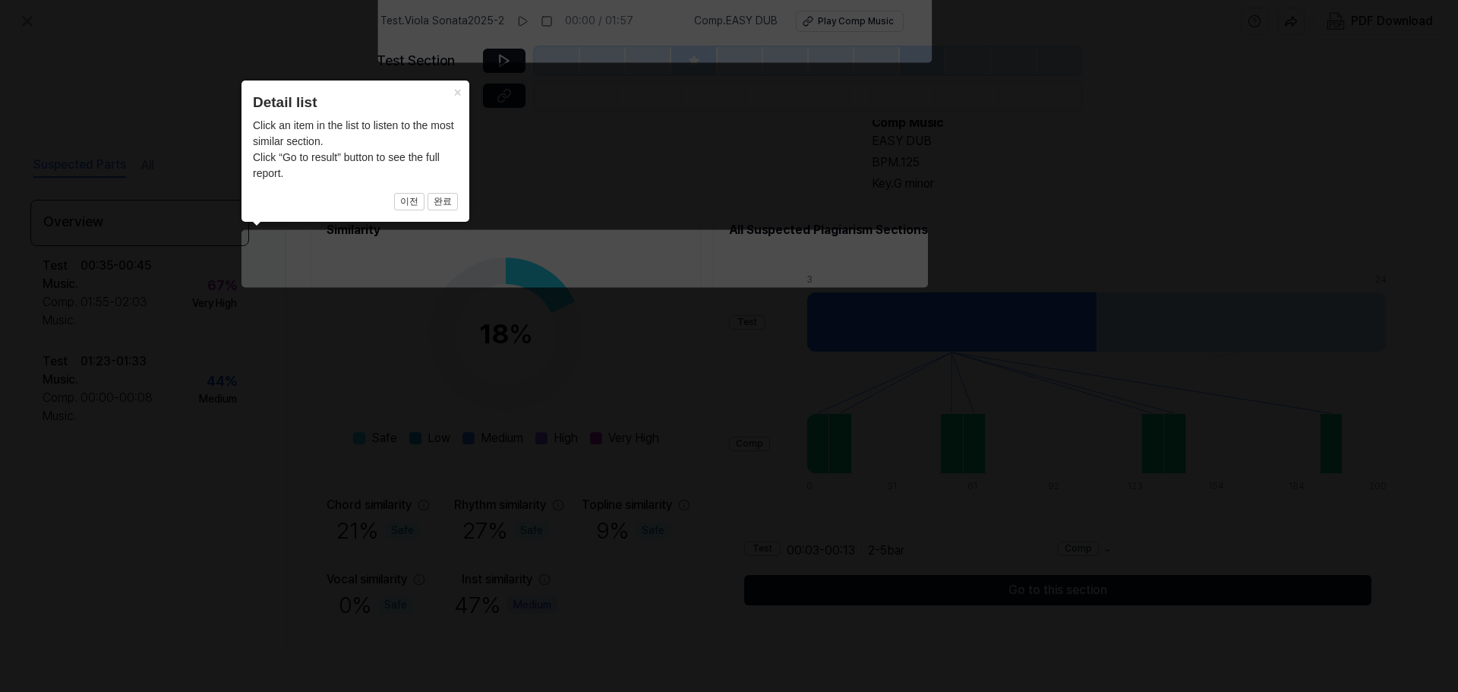
scroll to position [98, 0]
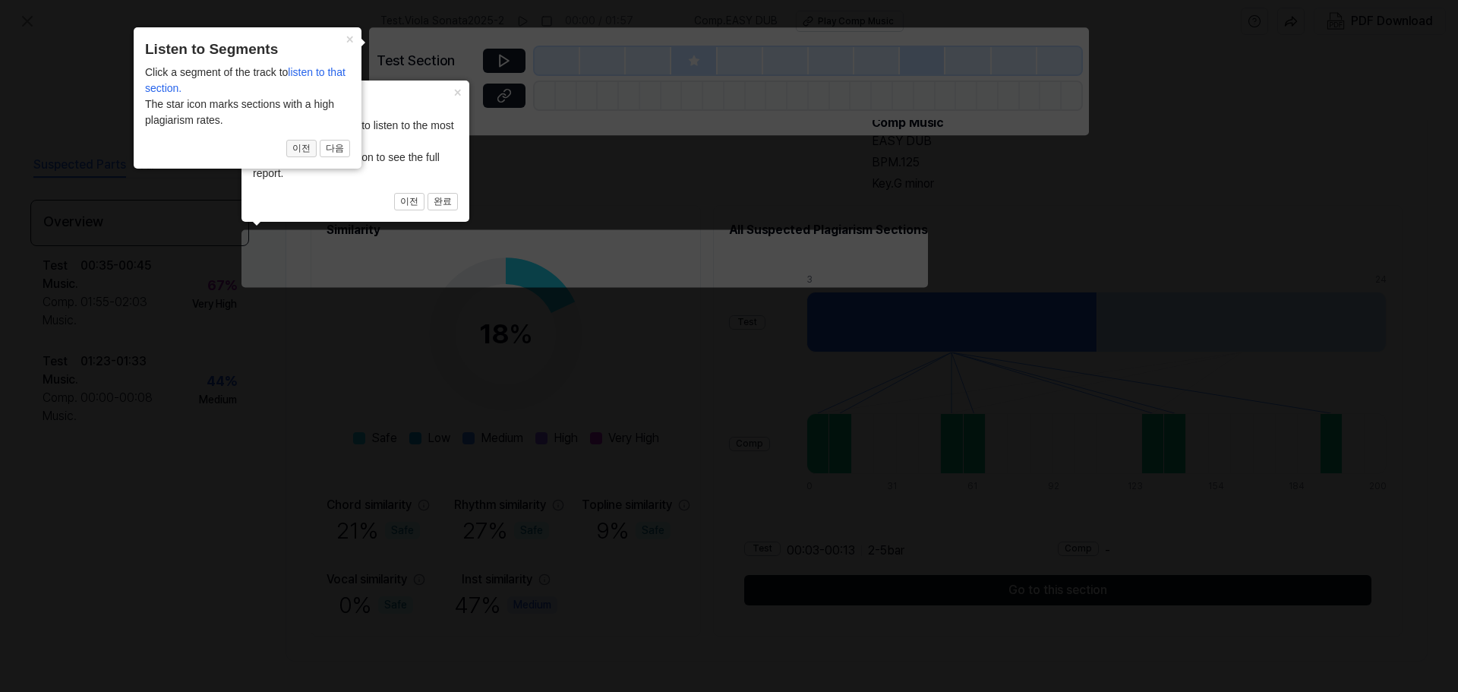
click at [306, 150] on button "이전" at bounding box center [301, 149] width 30 height 18
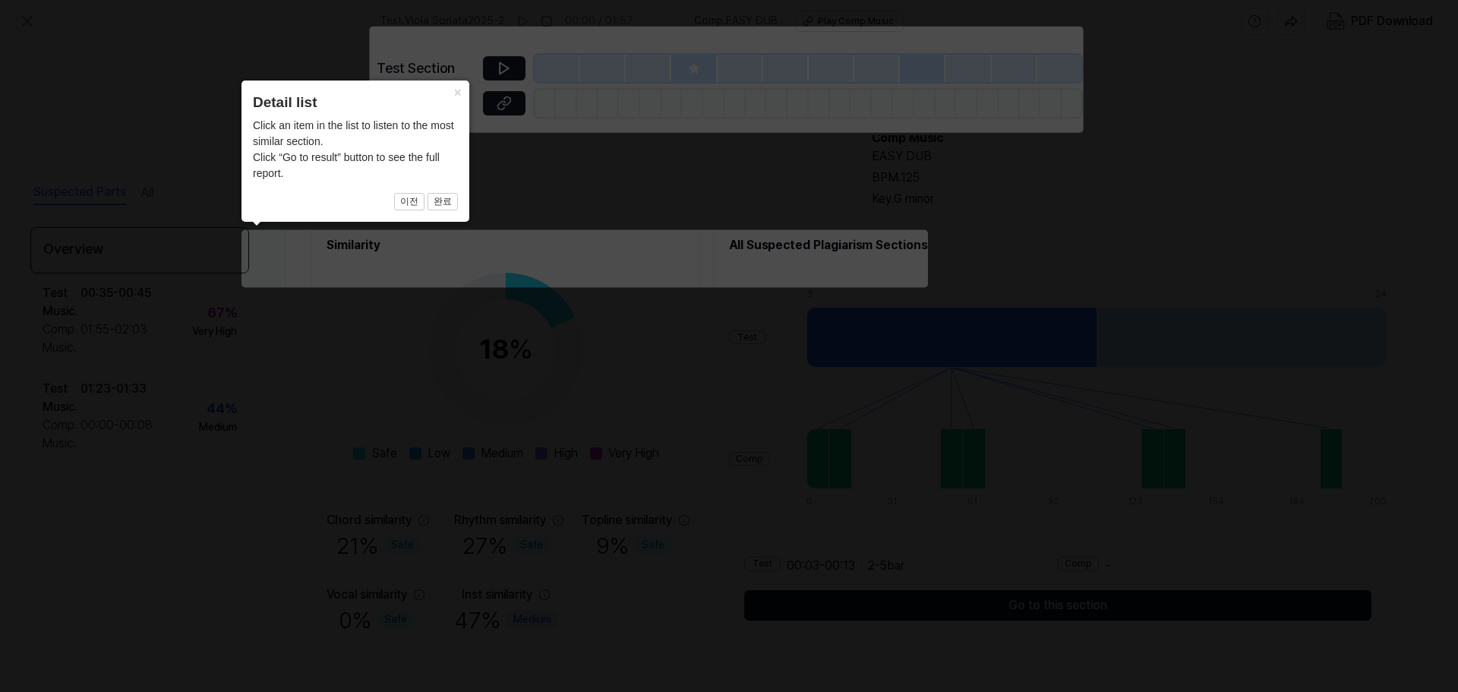
scroll to position [113, 0]
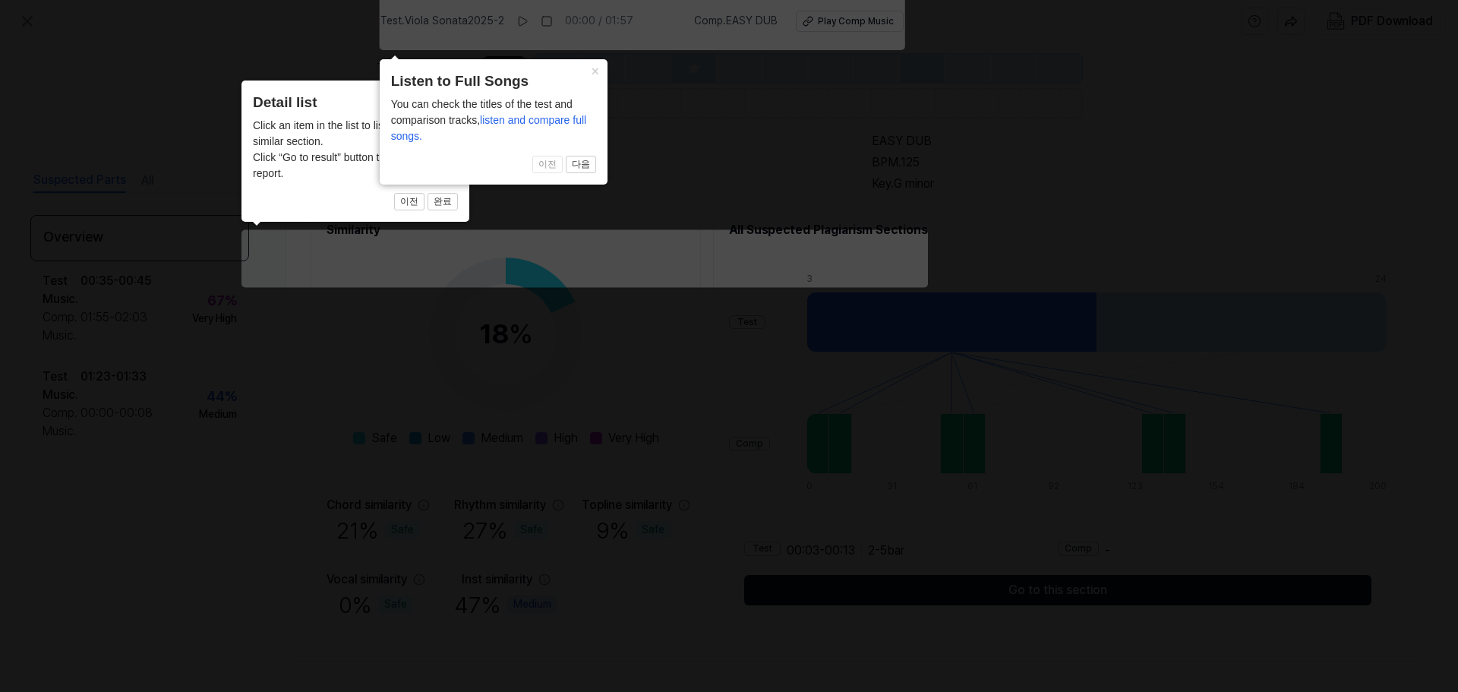
click at [543, 162] on span "이전 다음" at bounding box center [493, 165] width 205 height 18
click at [554, 169] on span "이전 다음" at bounding box center [493, 165] width 205 height 18
click at [558, 170] on span "이전 다음" at bounding box center [493, 165] width 205 height 18
click at [580, 169] on button "다음" at bounding box center [581, 165] width 30 height 18
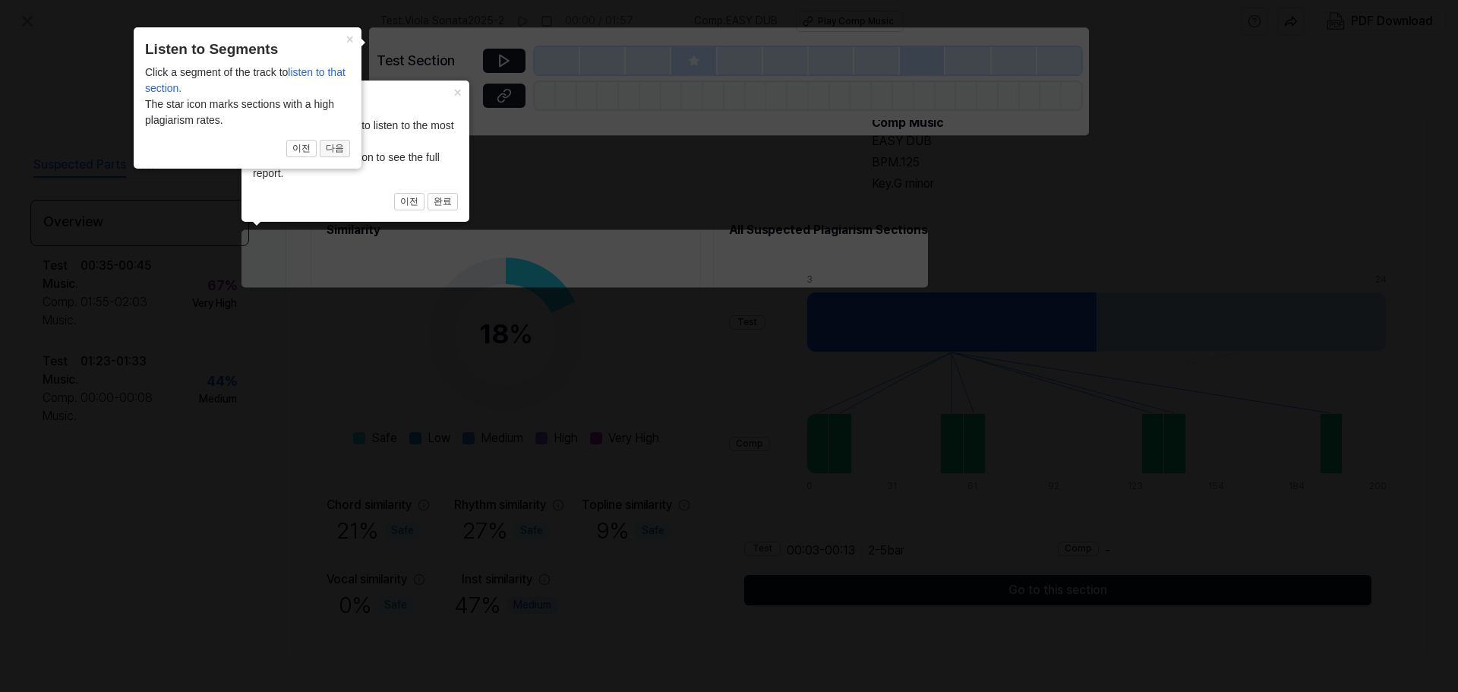
click at [337, 154] on button "다음" at bounding box center [335, 149] width 30 height 18
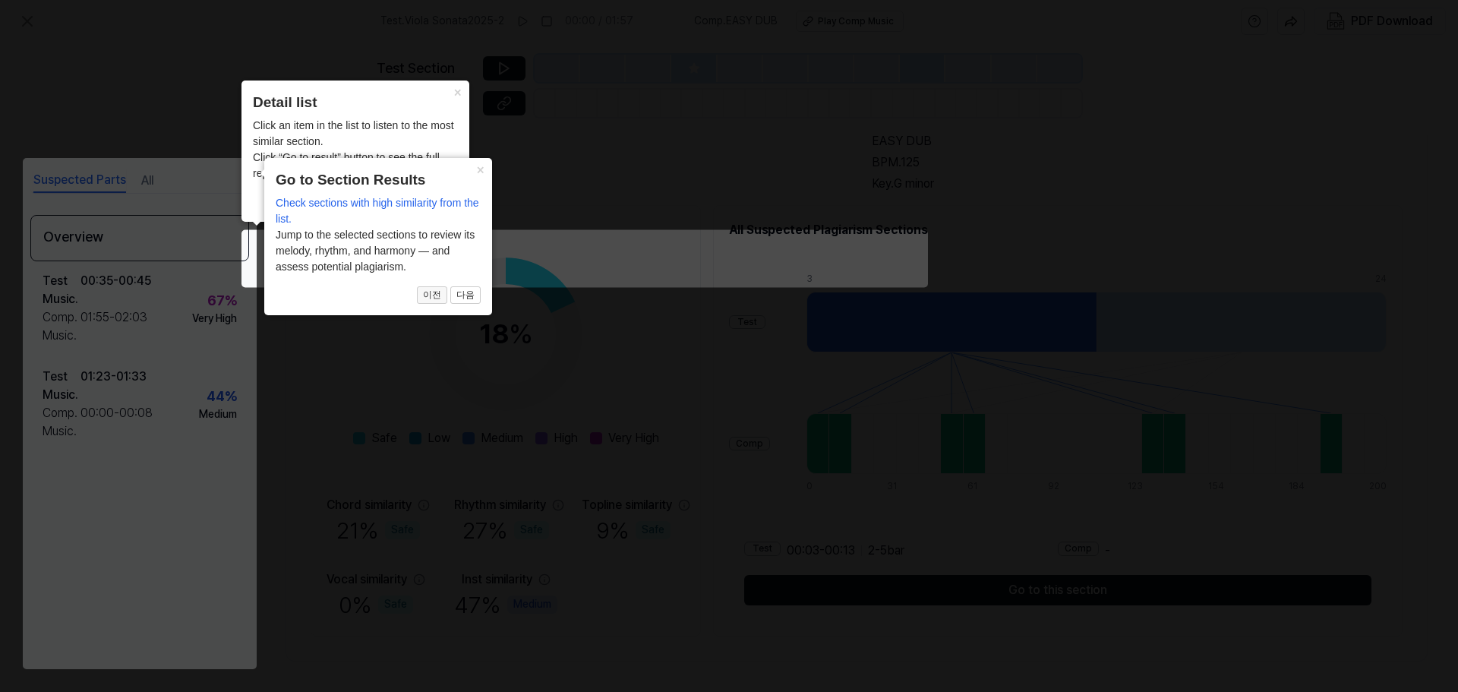
click at [441, 294] on button "이전" at bounding box center [432, 295] width 30 height 18
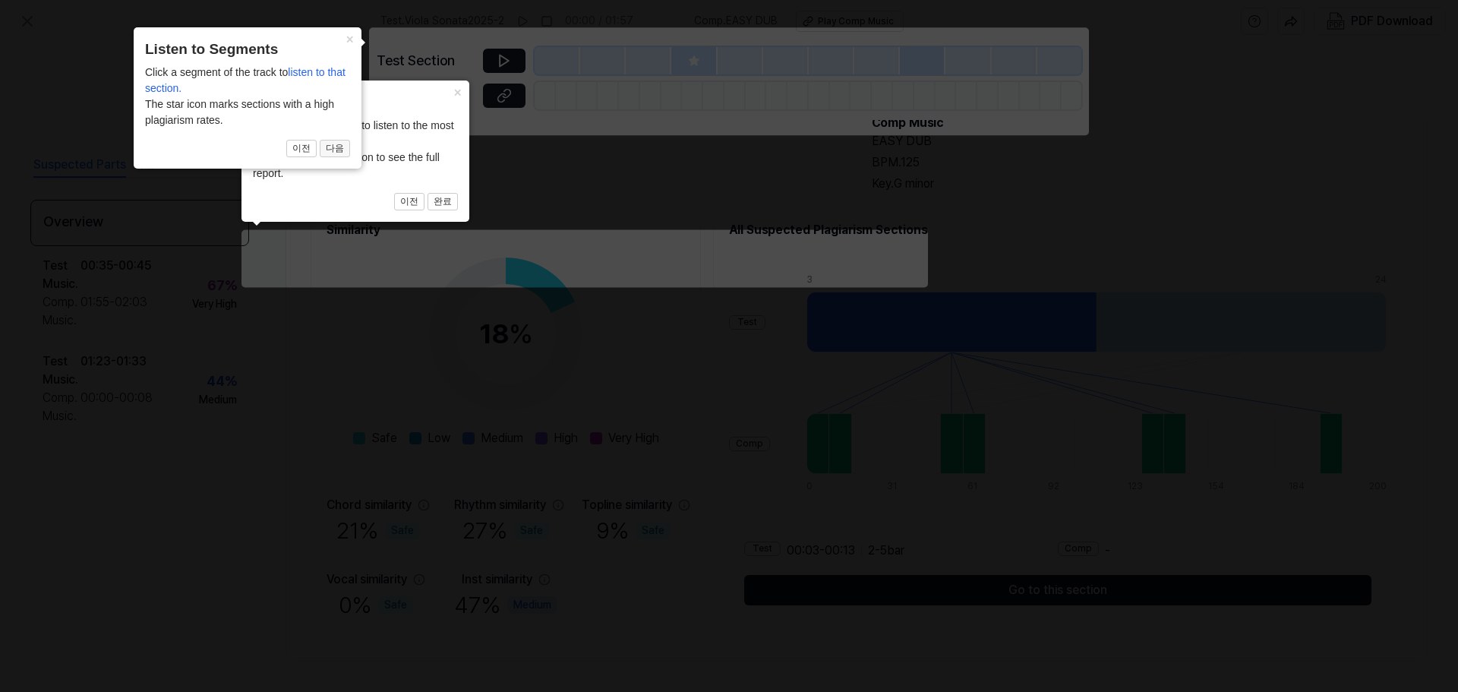
click at [345, 150] on button "다음" at bounding box center [335, 149] width 30 height 18
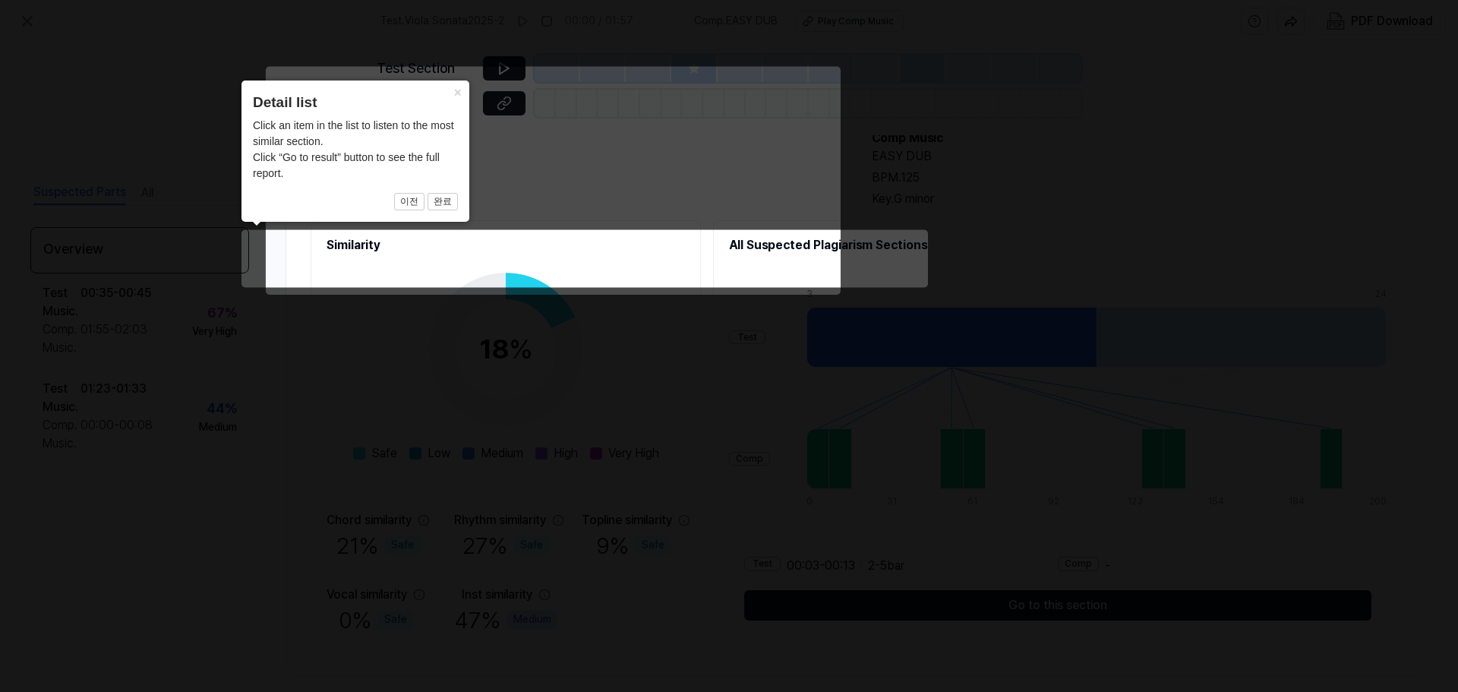
scroll to position [113, 0]
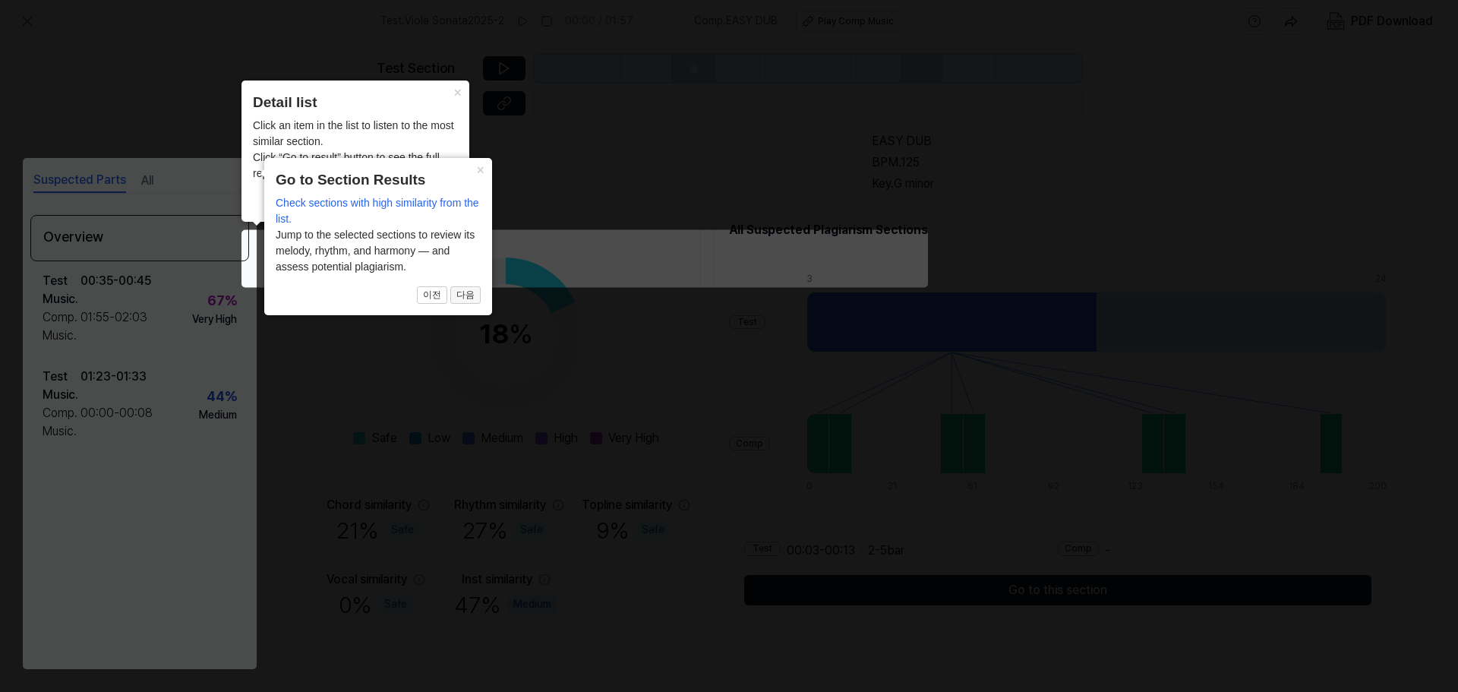
click at [469, 298] on button "다음" at bounding box center [465, 295] width 30 height 18
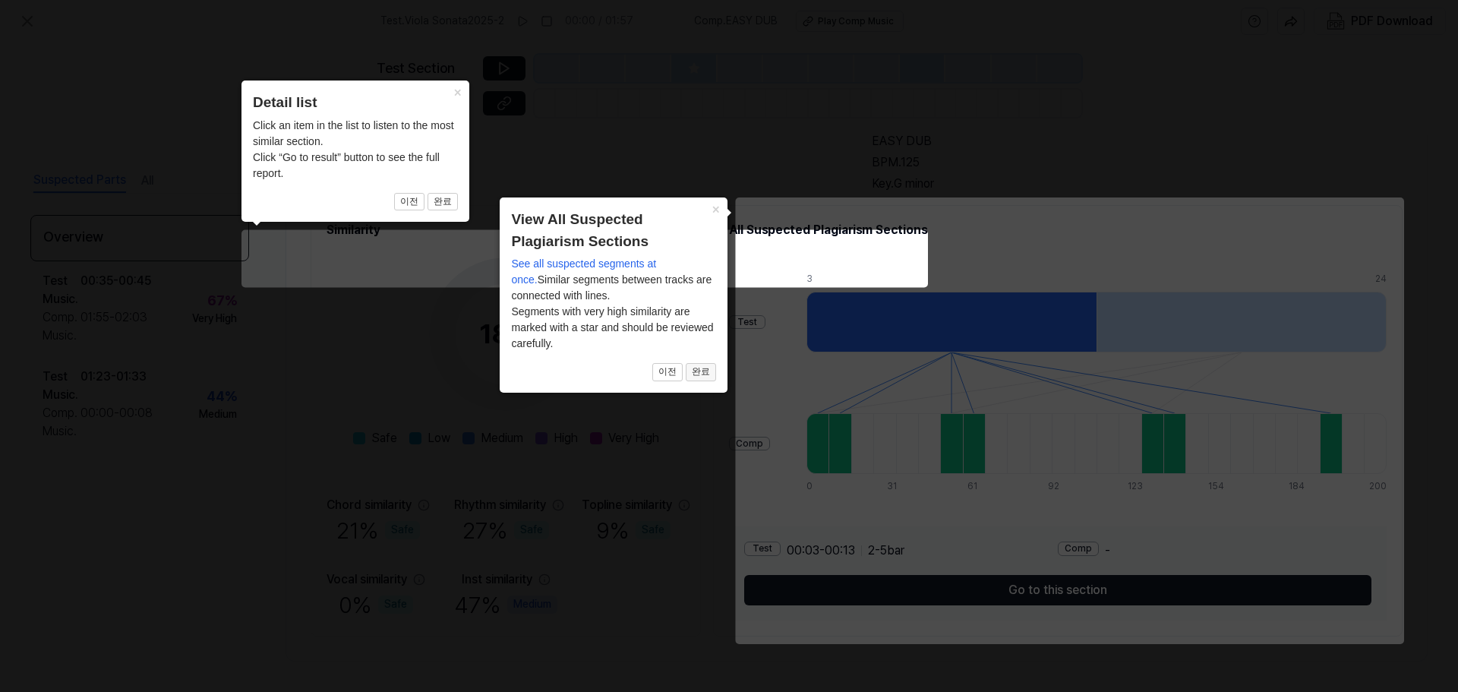
click at [699, 368] on button "완료" at bounding box center [701, 372] width 30 height 18
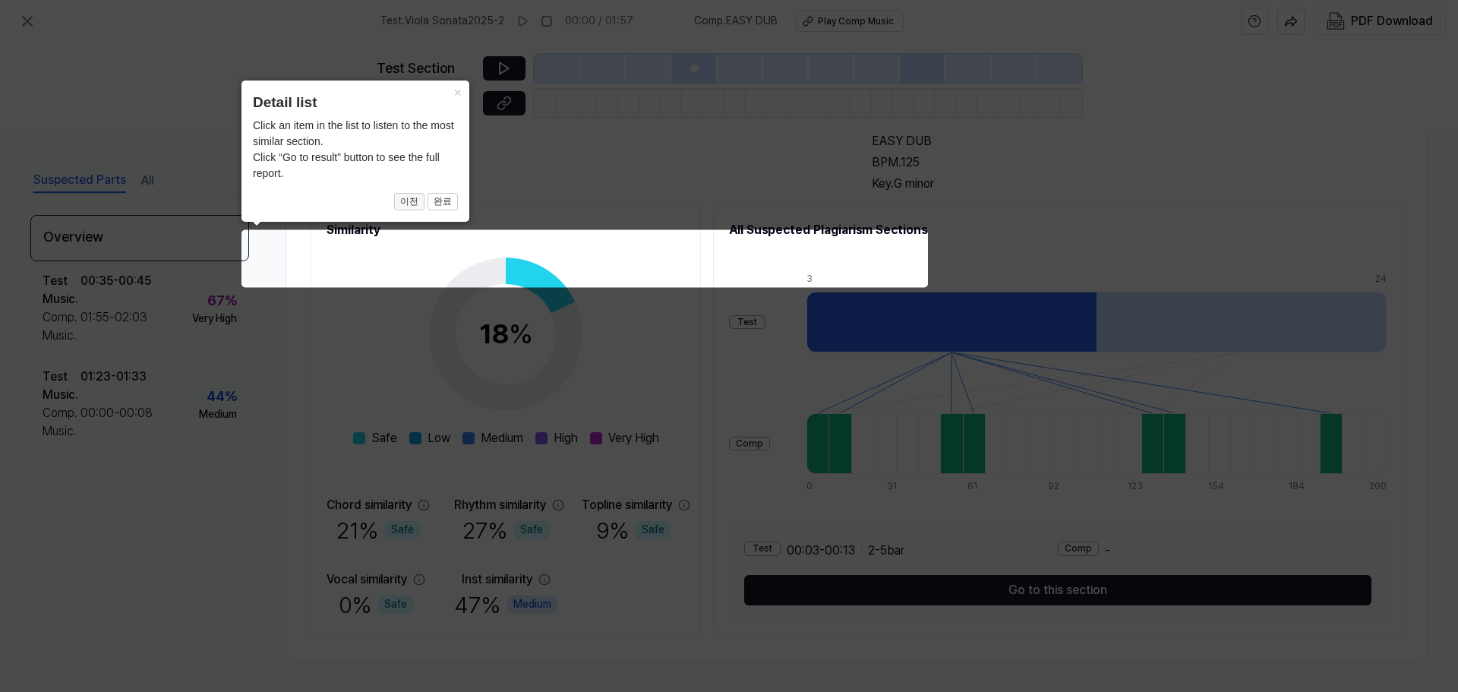
click at [401, 202] on button "이전" at bounding box center [409, 202] width 30 height 18
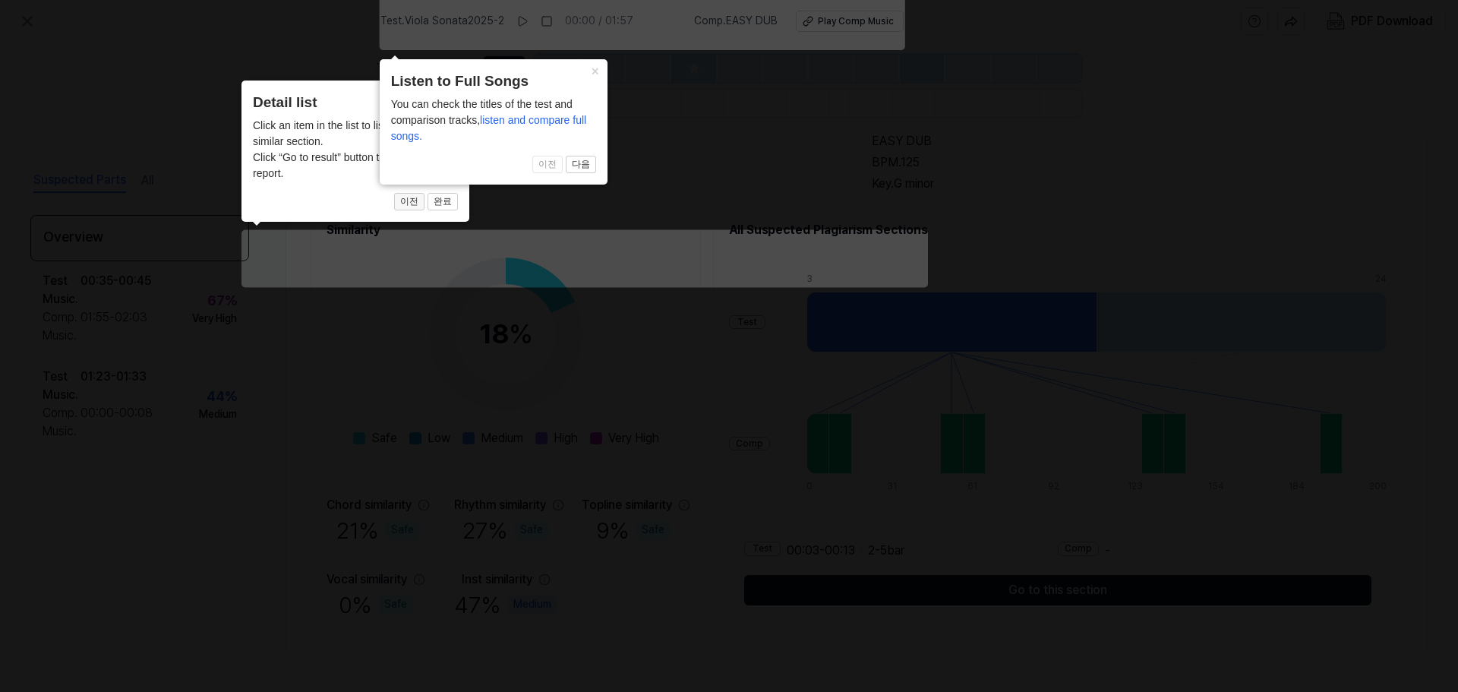
click at [408, 200] on button "이전" at bounding box center [409, 202] width 30 height 18
click at [577, 163] on button "다음" at bounding box center [581, 165] width 30 height 18
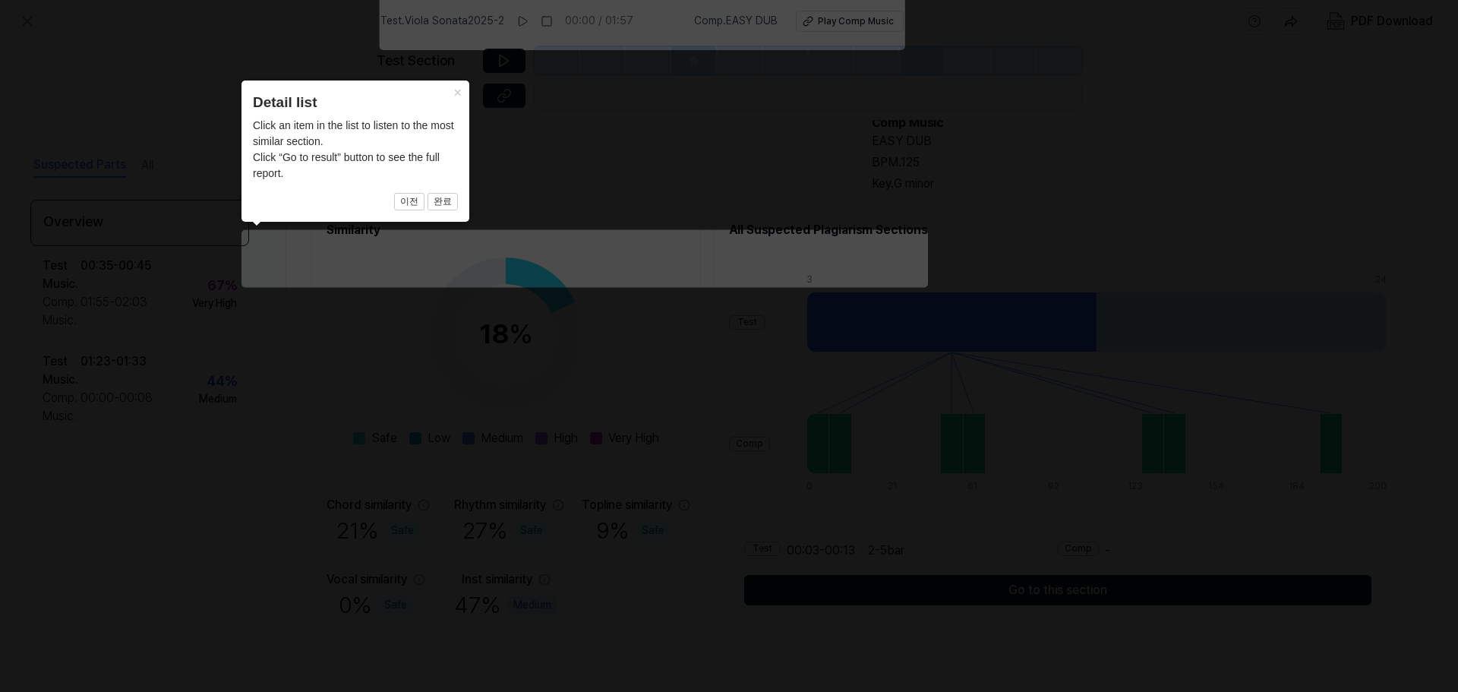
scroll to position [98, 0]
click at [577, 163] on icon at bounding box center [729, 342] width 1458 height 700
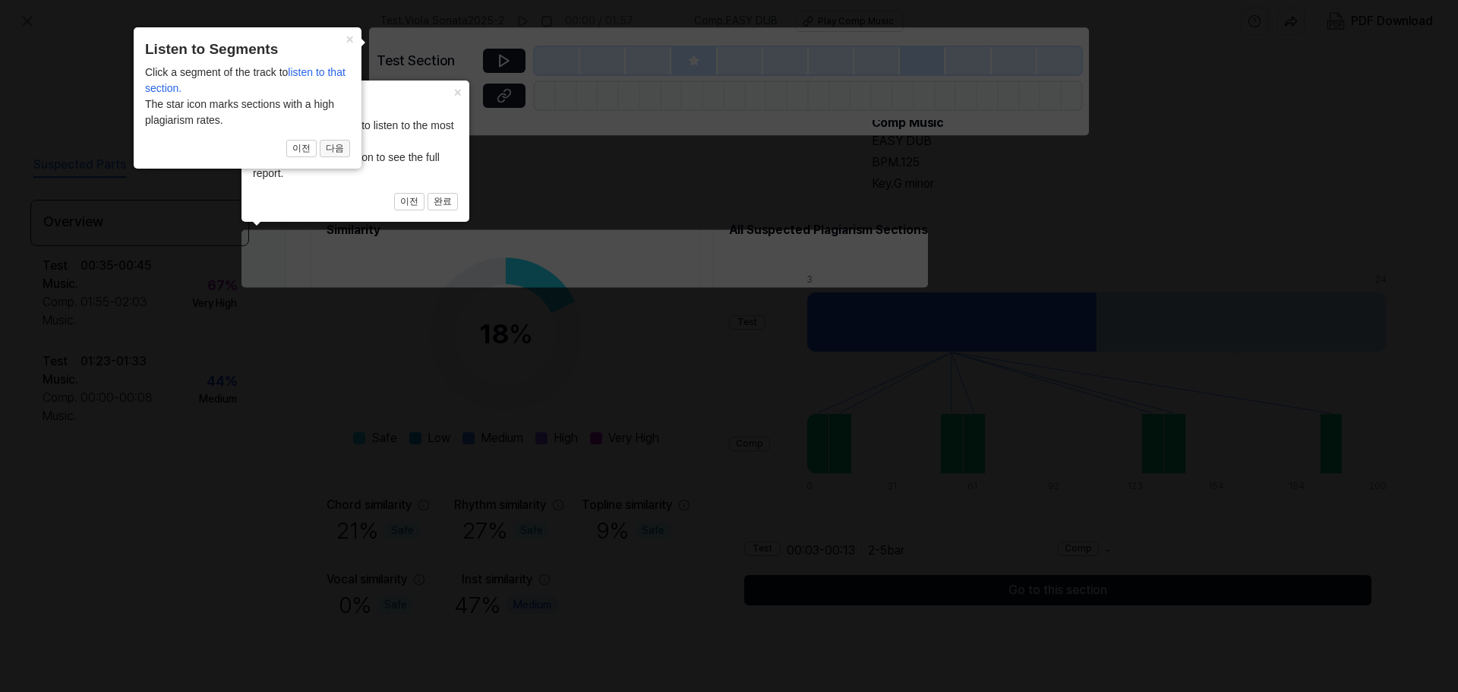
click at [333, 143] on button "다음" at bounding box center [335, 149] width 30 height 18
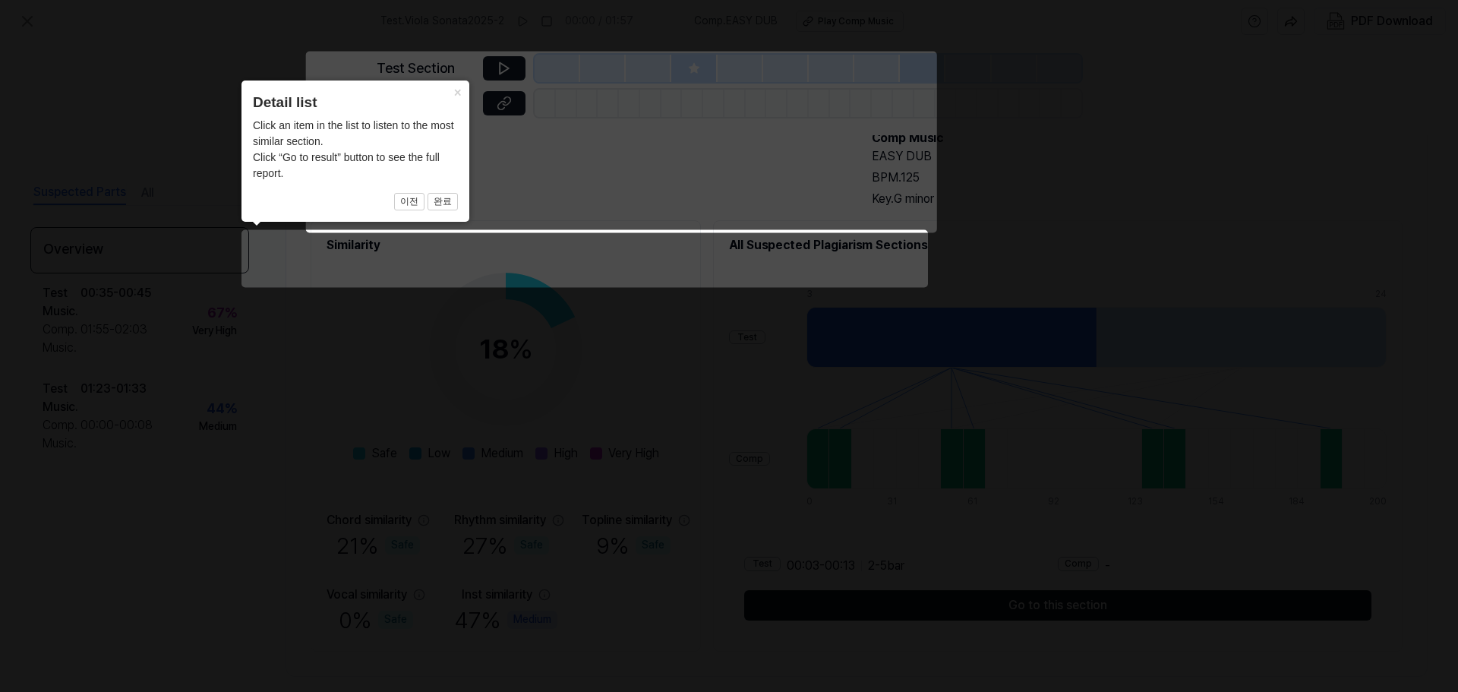
scroll to position [113, 0]
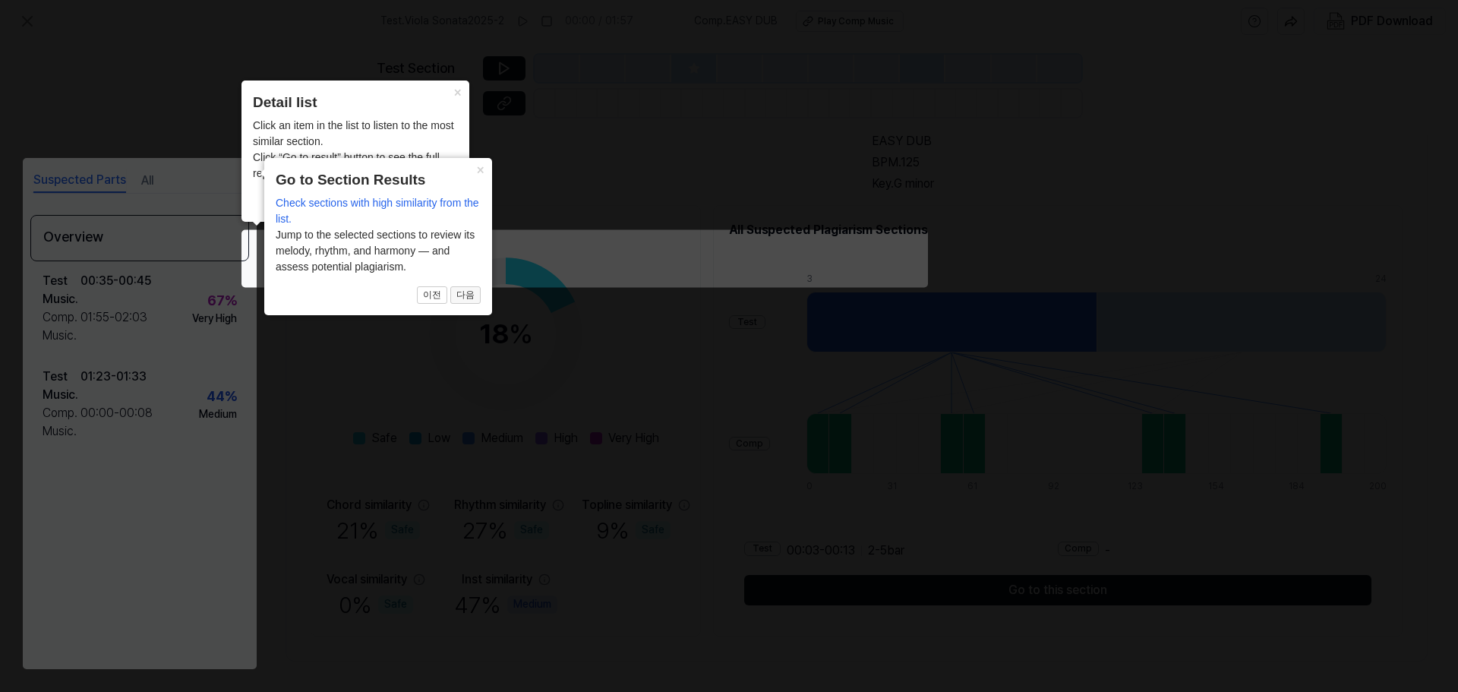
click at [453, 293] on button "다음" at bounding box center [465, 295] width 30 height 18
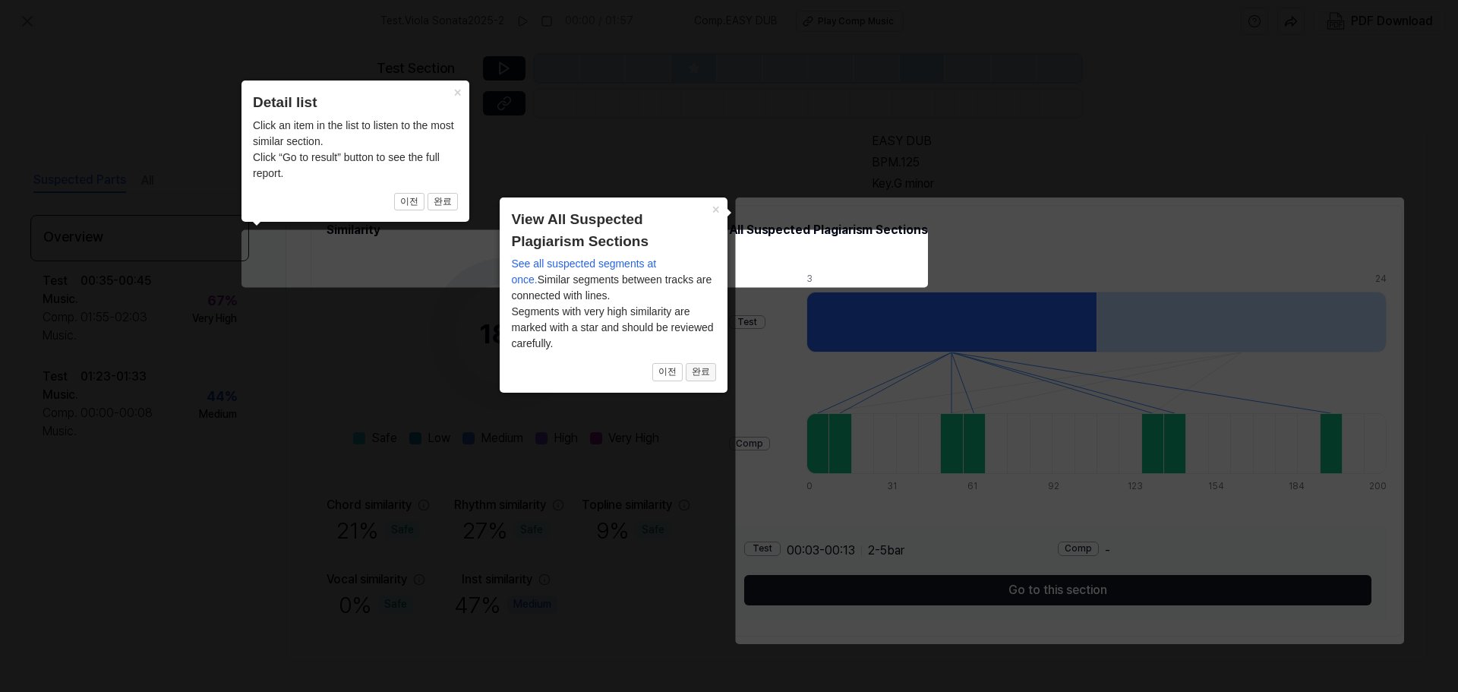
click at [695, 374] on button "완료" at bounding box center [701, 372] width 30 height 18
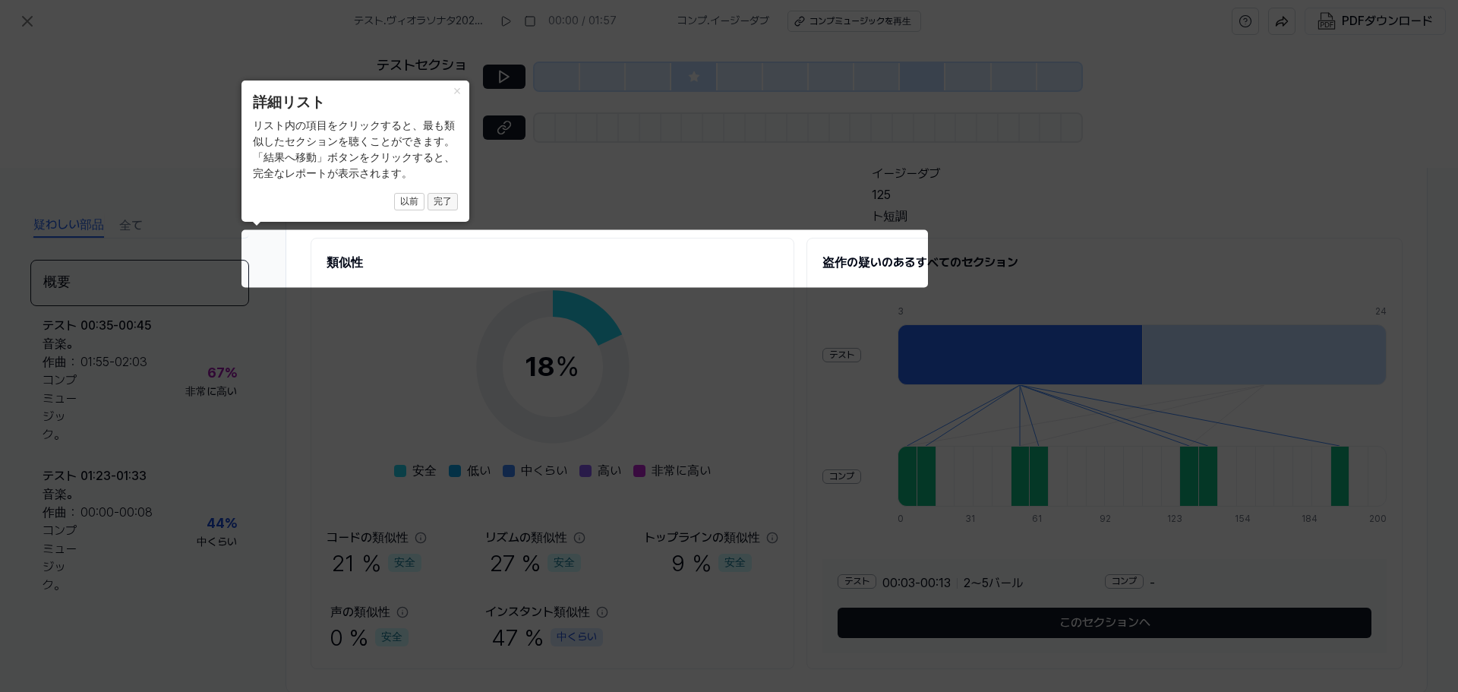
click at [436, 204] on font "完了" at bounding box center [443, 201] width 18 height 11
drag, startPoint x: 436, startPoint y: 204, endPoint x: 458, endPoint y: 188, distance: 27.2
click at [472, 159] on body "テスト . ヴィオラソナタ2025-2 00:00 / 01:57 コンプ . イージーダブ コンプミュージックを再生 PDFダウンロード テストセクション …" at bounding box center [729, 346] width 1458 height 692
click at [442, 207] on font "完了" at bounding box center [443, 201] width 18 height 11
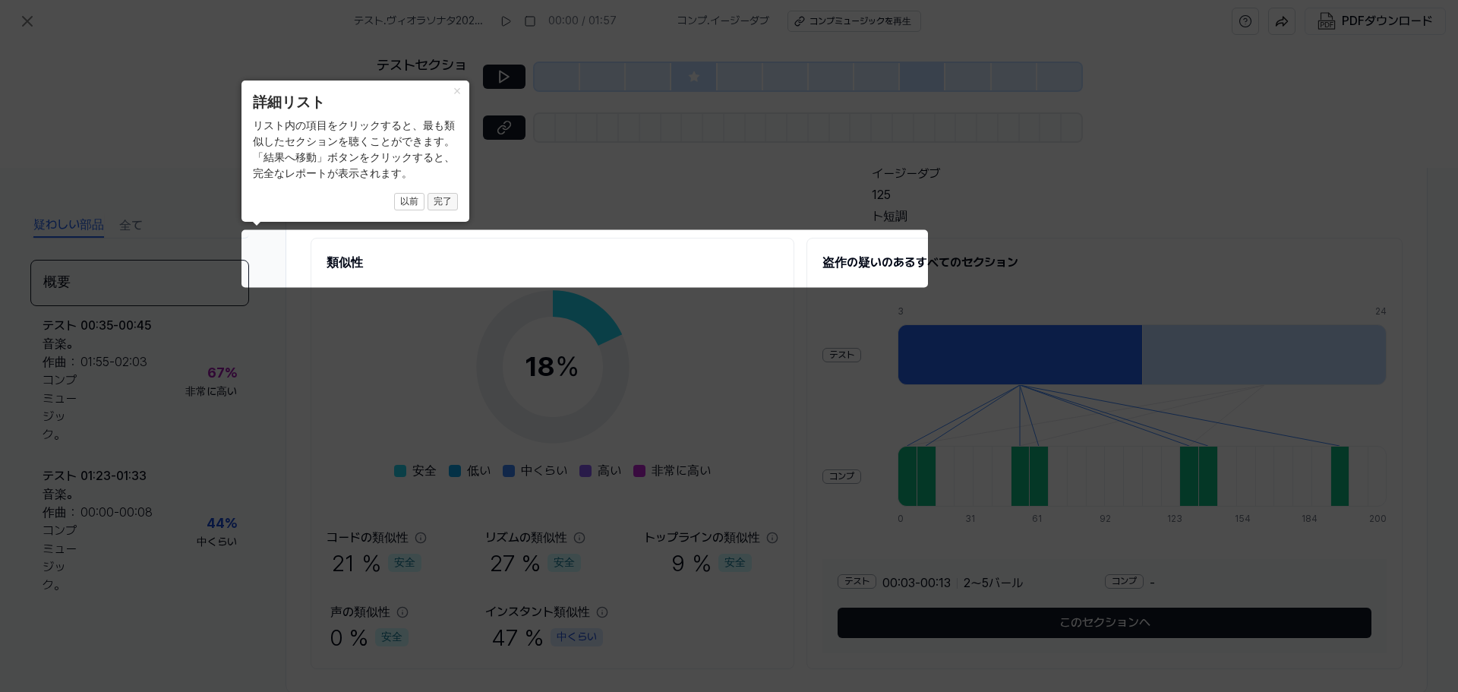
click at [442, 207] on font "完了" at bounding box center [443, 201] width 18 height 11
click at [441, 207] on font "完了" at bounding box center [443, 201] width 18 height 11
click at [455, 92] on font "×" at bounding box center [457, 91] width 8 height 15
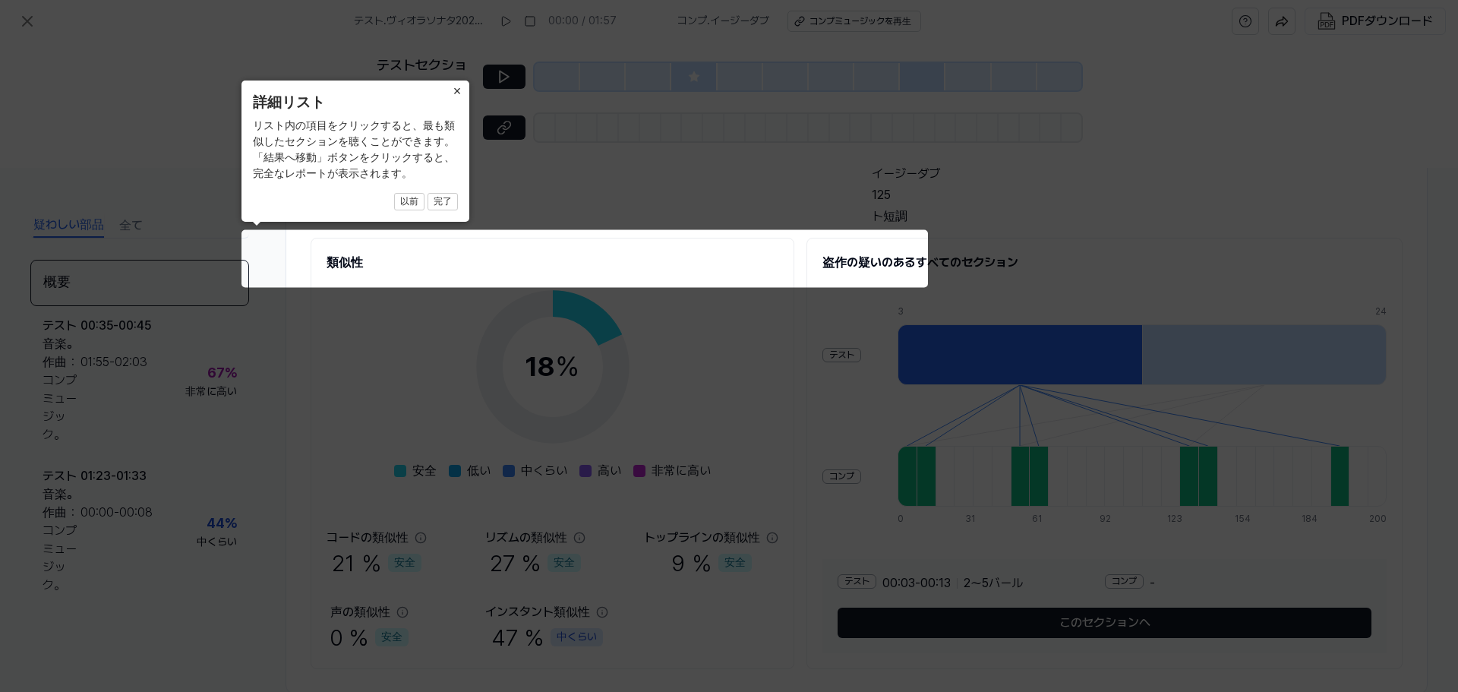
click at [455, 92] on font "×" at bounding box center [457, 91] width 8 height 15
click at [997, 638] on icon at bounding box center [729, 346] width 1458 height 692
click at [997, 630] on icon at bounding box center [729, 346] width 1458 height 692
click at [1009, 355] on icon at bounding box center [729, 346] width 1458 height 692
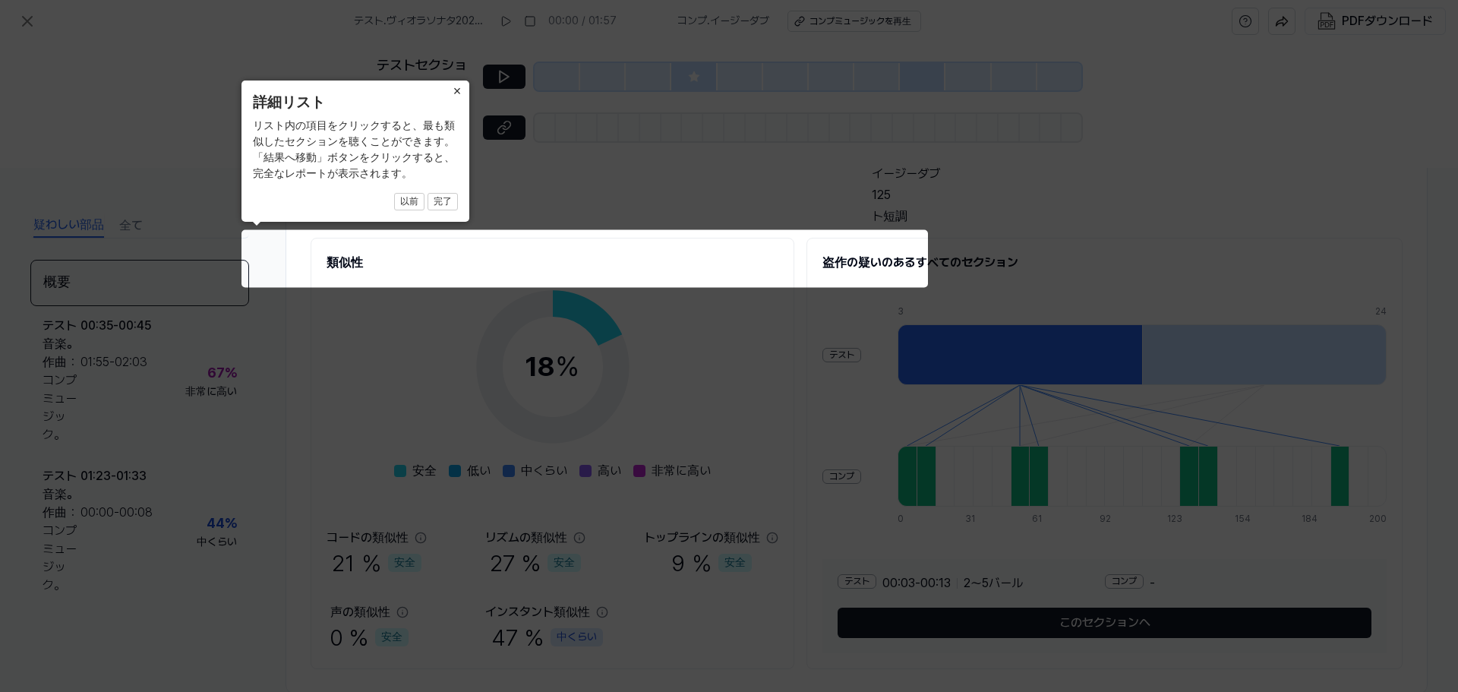
click at [207, 532] on icon at bounding box center [729, 346] width 1458 height 692
click at [226, 370] on icon at bounding box center [729, 346] width 1458 height 692
click at [223, 375] on icon at bounding box center [729, 346] width 1458 height 692
click at [223, 376] on icon at bounding box center [729, 346] width 1458 height 692
click at [131, 223] on icon at bounding box center [729, 346] width 1458 height 692
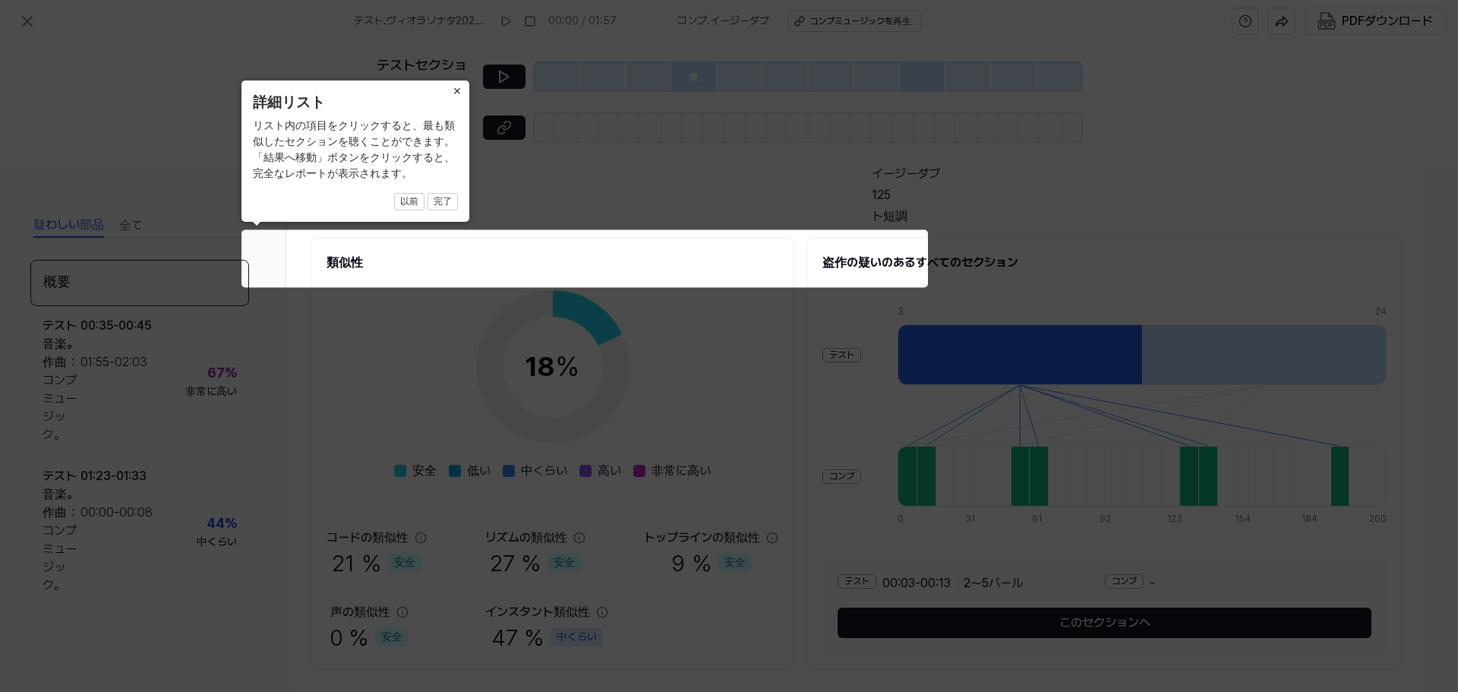
click at [131, 224] on icon at bounding box center [729, 346] width 1458 height 692
click at [131, 226] on icon at bounding box center [729, 346] width 1458 height 692
click at [459, 91] on font "×" at bounding box center [457, 91] width 8 height 15
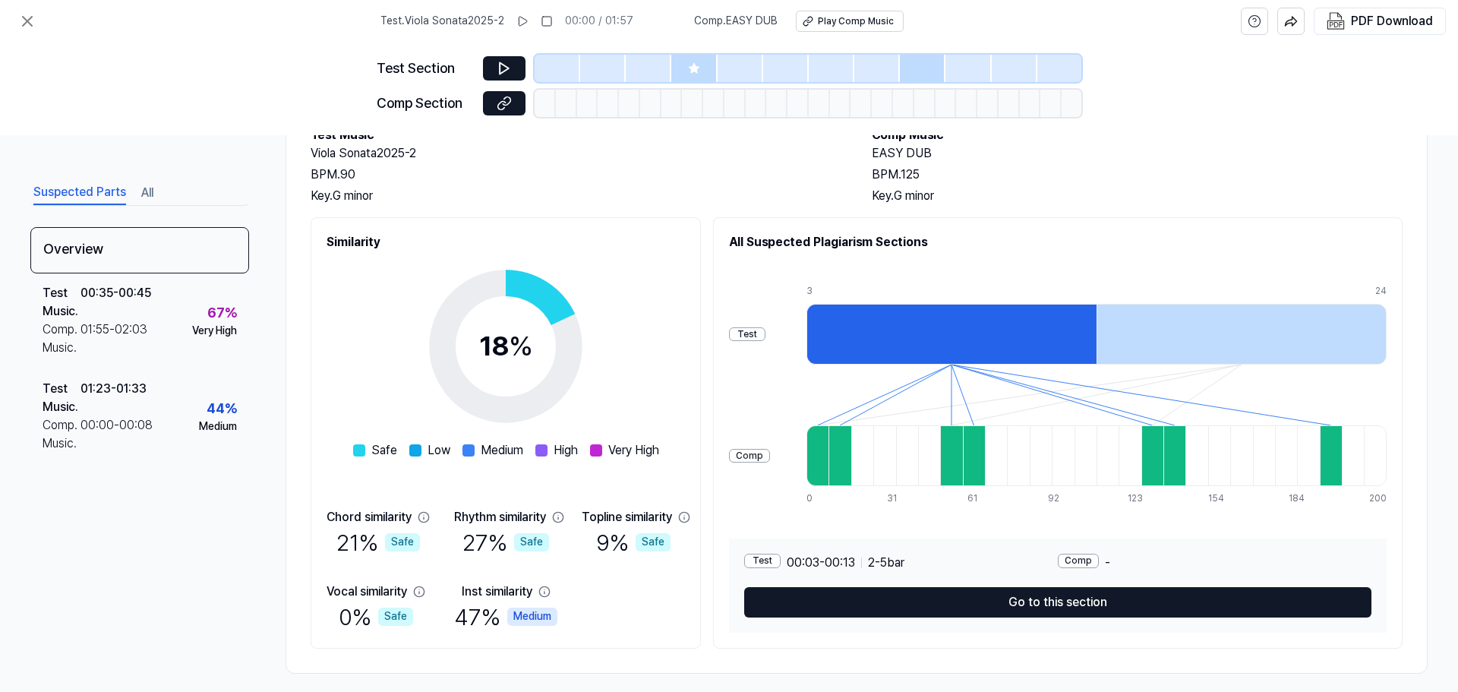
scroll to position [113, 0]
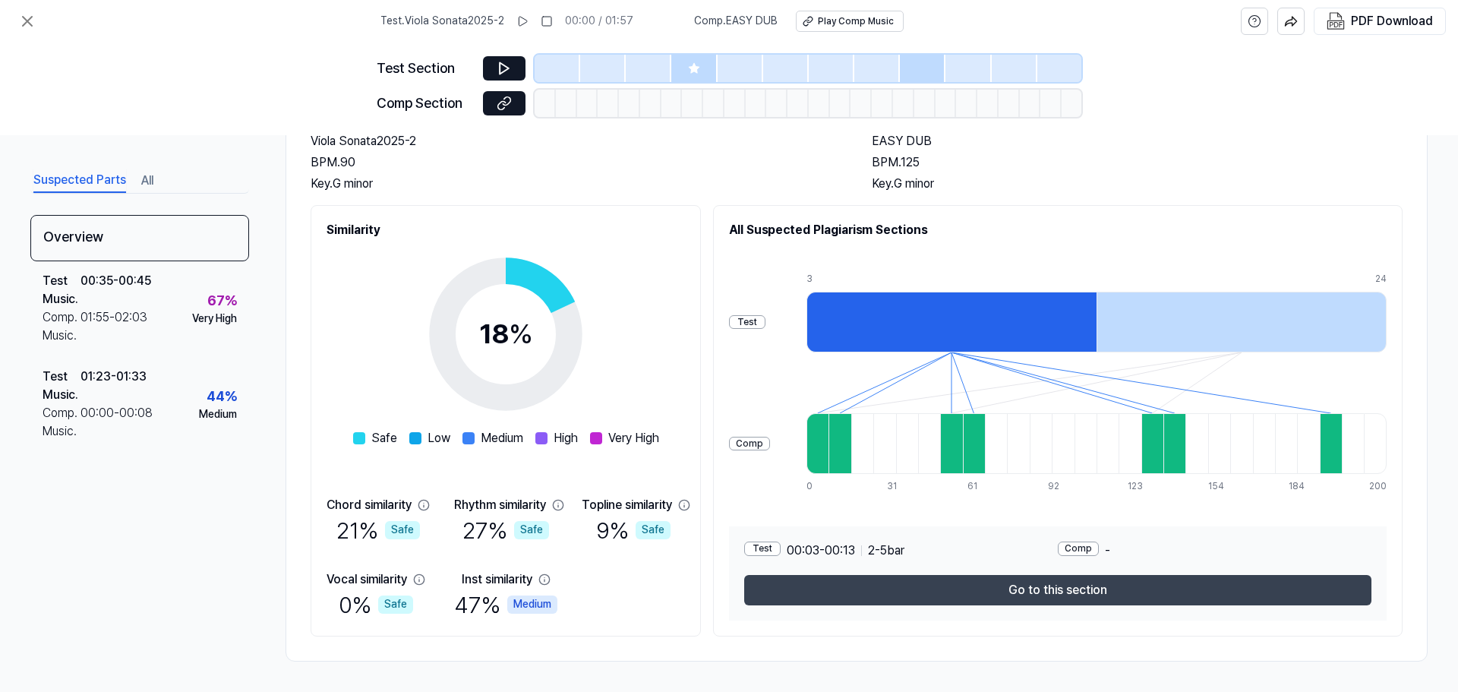
click at [1139, 591] on button "Go to this section" at bounding box center [1057, 590] width 627 height 30
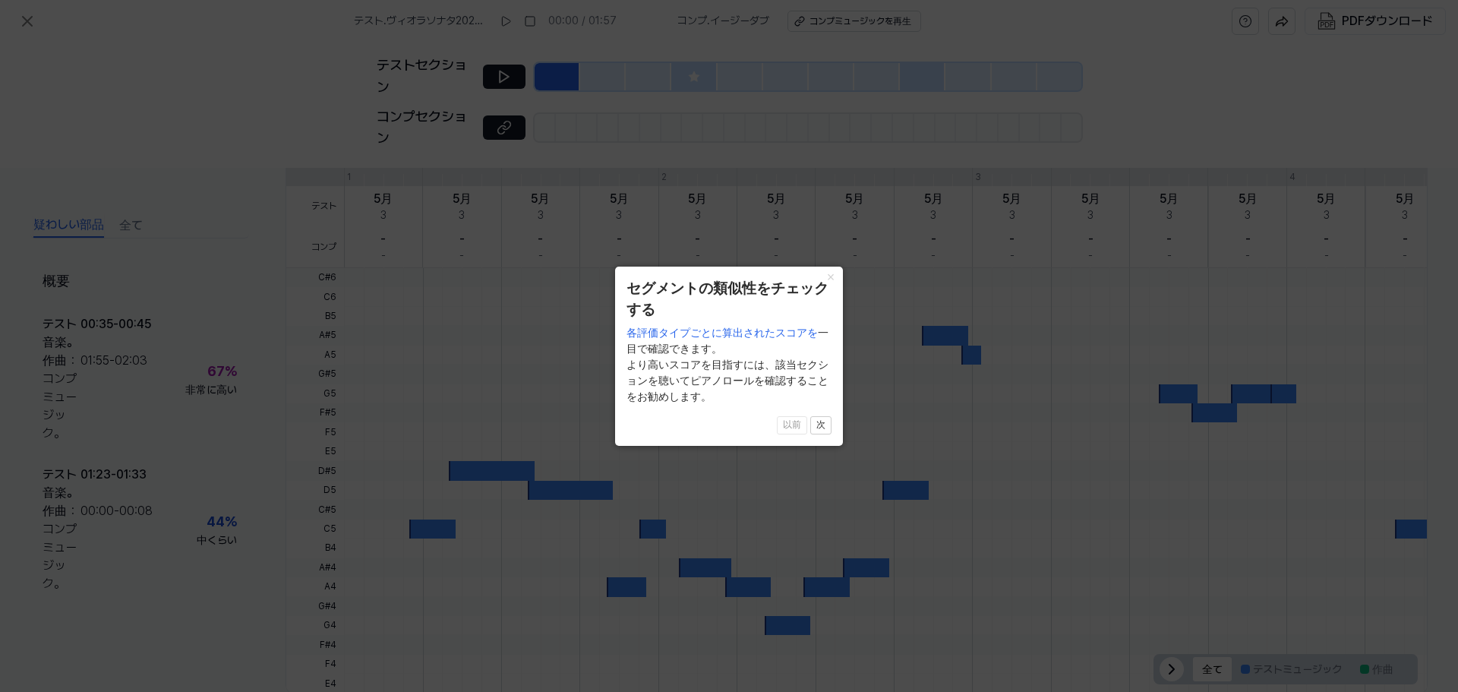
scroll to position [342, 0]
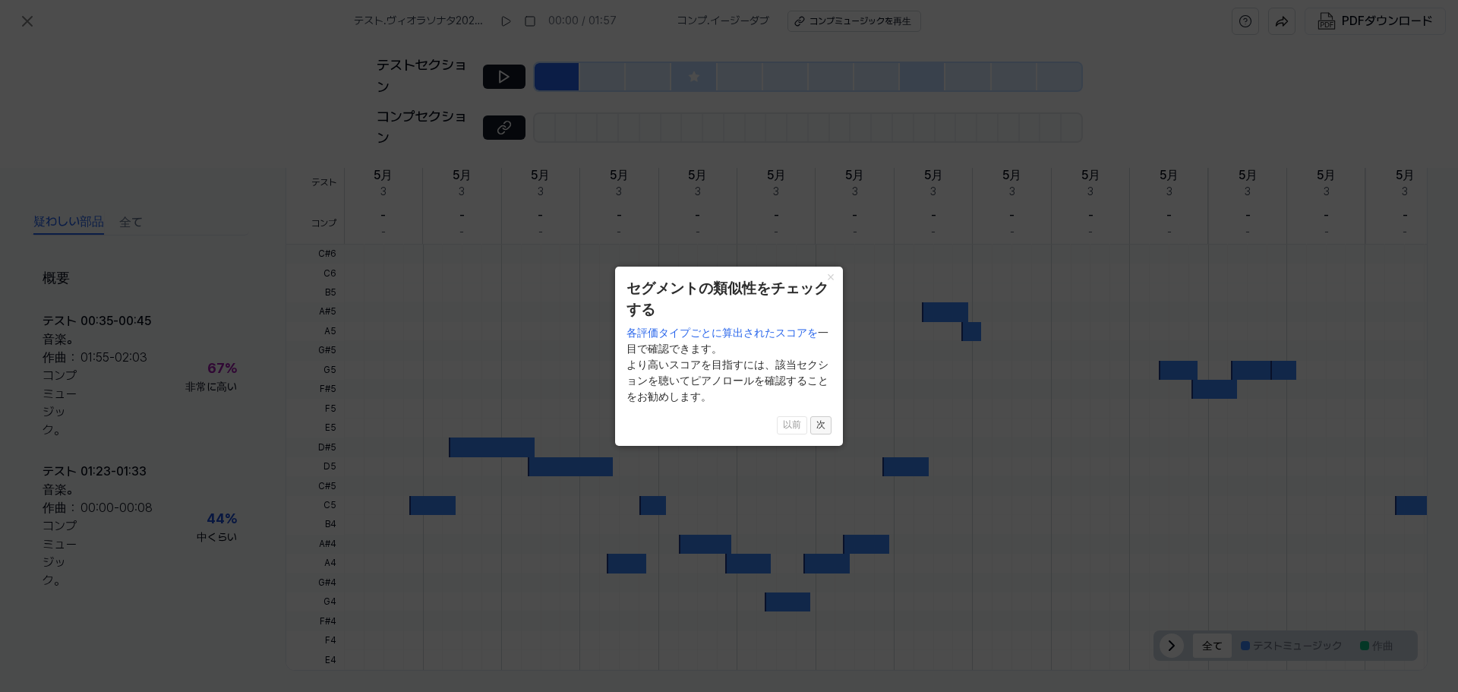
click at [826, 434] on button "次" at bounding box center [821, 425] width 21 height 18
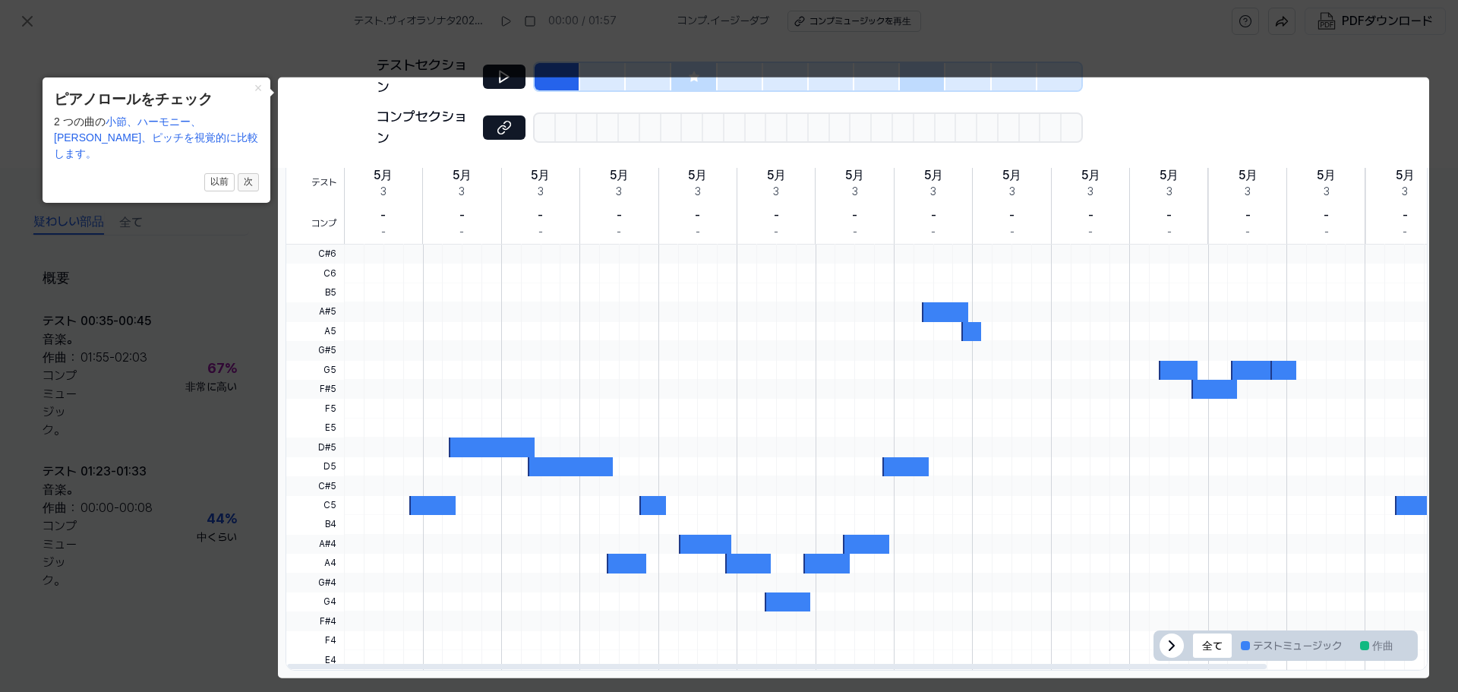
click at [251, 176] on font "次" at bounding box center [248, 181] width 9 height 11
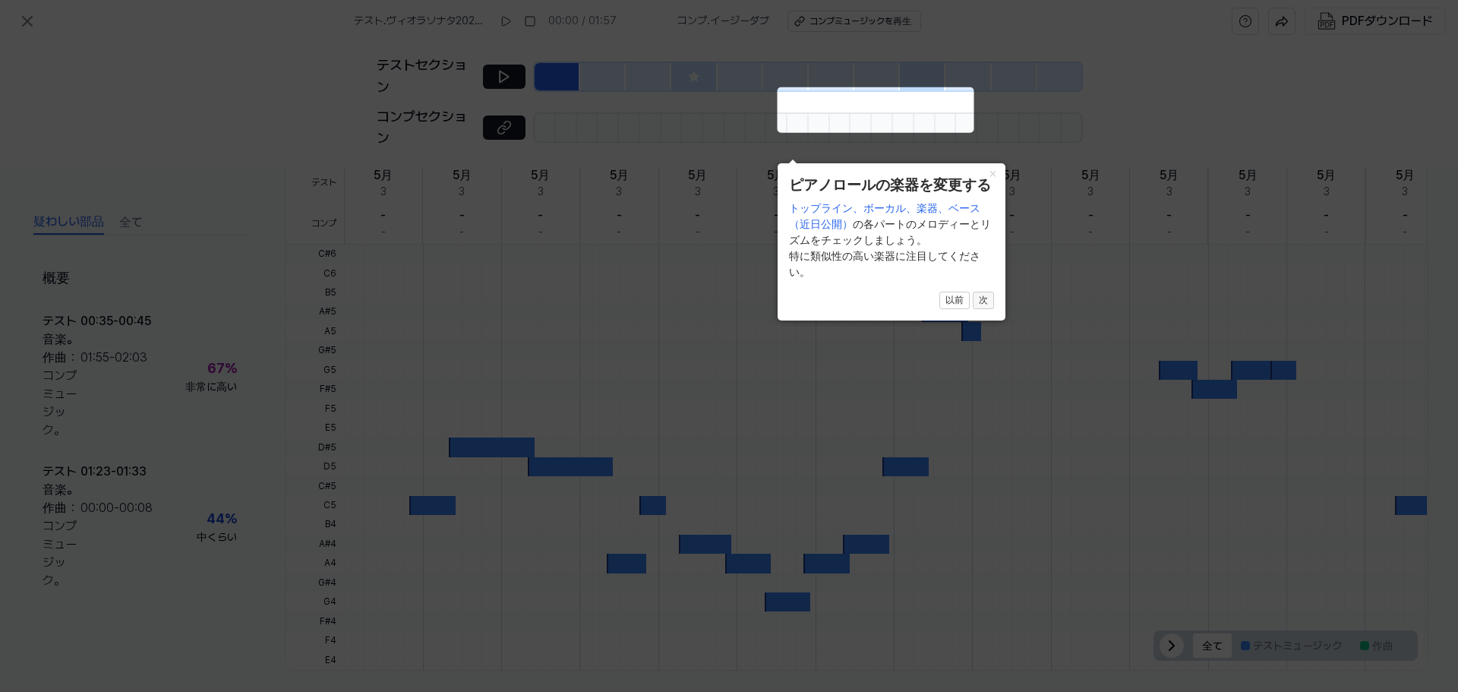
click at [981, 302] on font "次" at bounding box center [983, 300] width 9 height 11
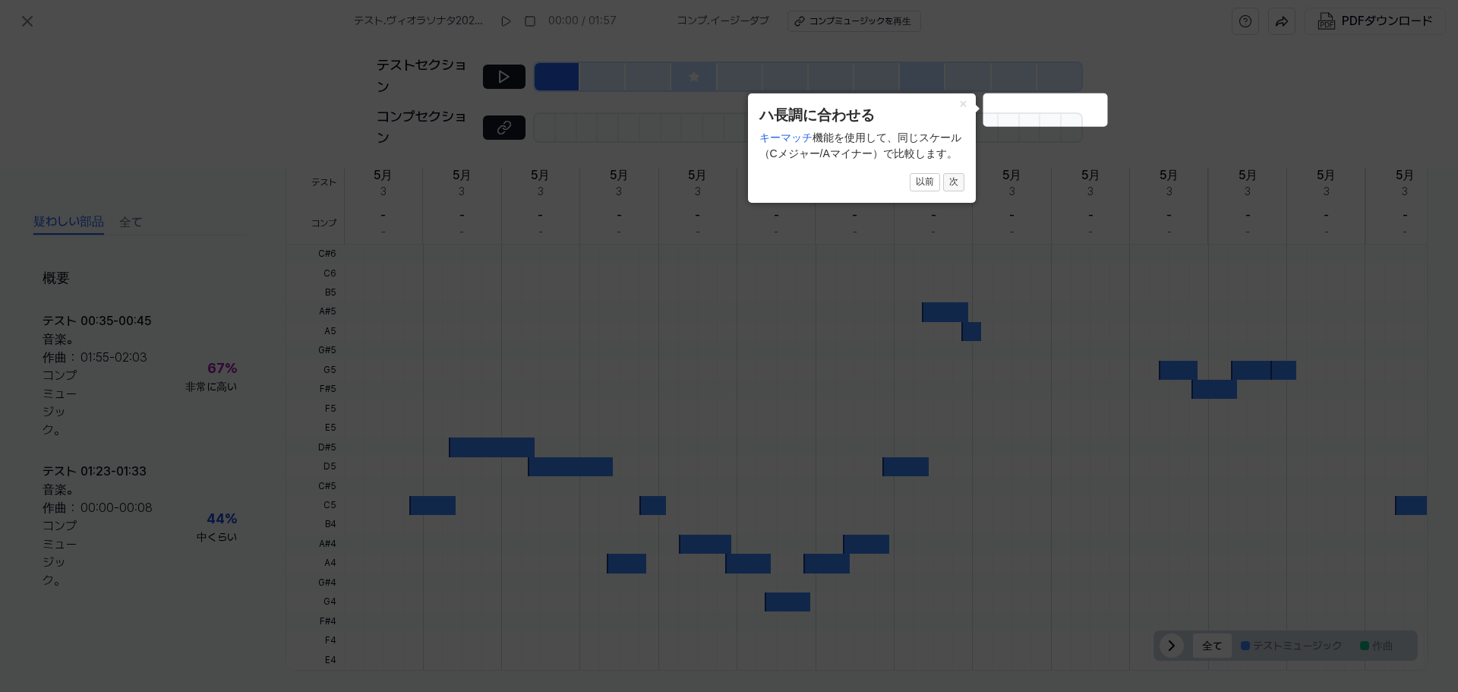
click at [959, 188] on button "次" at bounding box center [953, 182] width 21 height 18
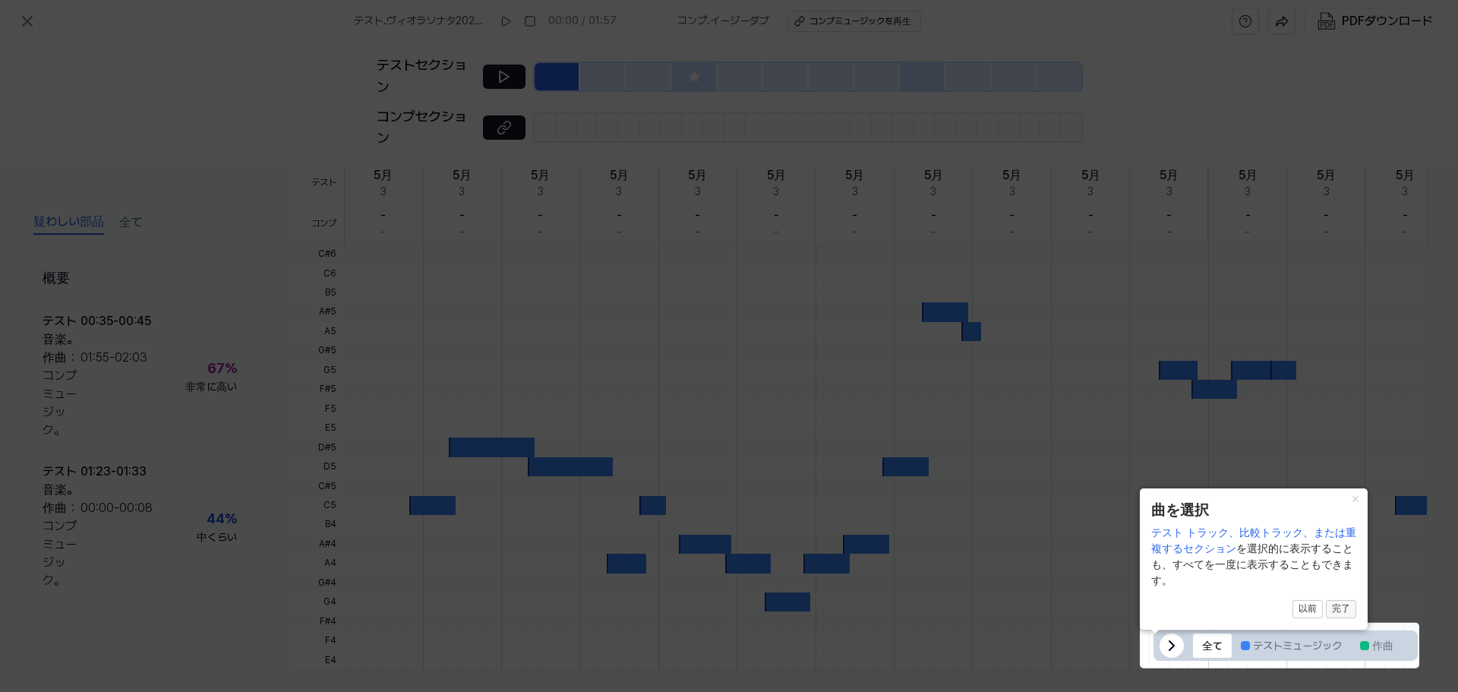
click at [1341, 614] on font "完了" at bounding box center [1341, 608] width 18 height 11
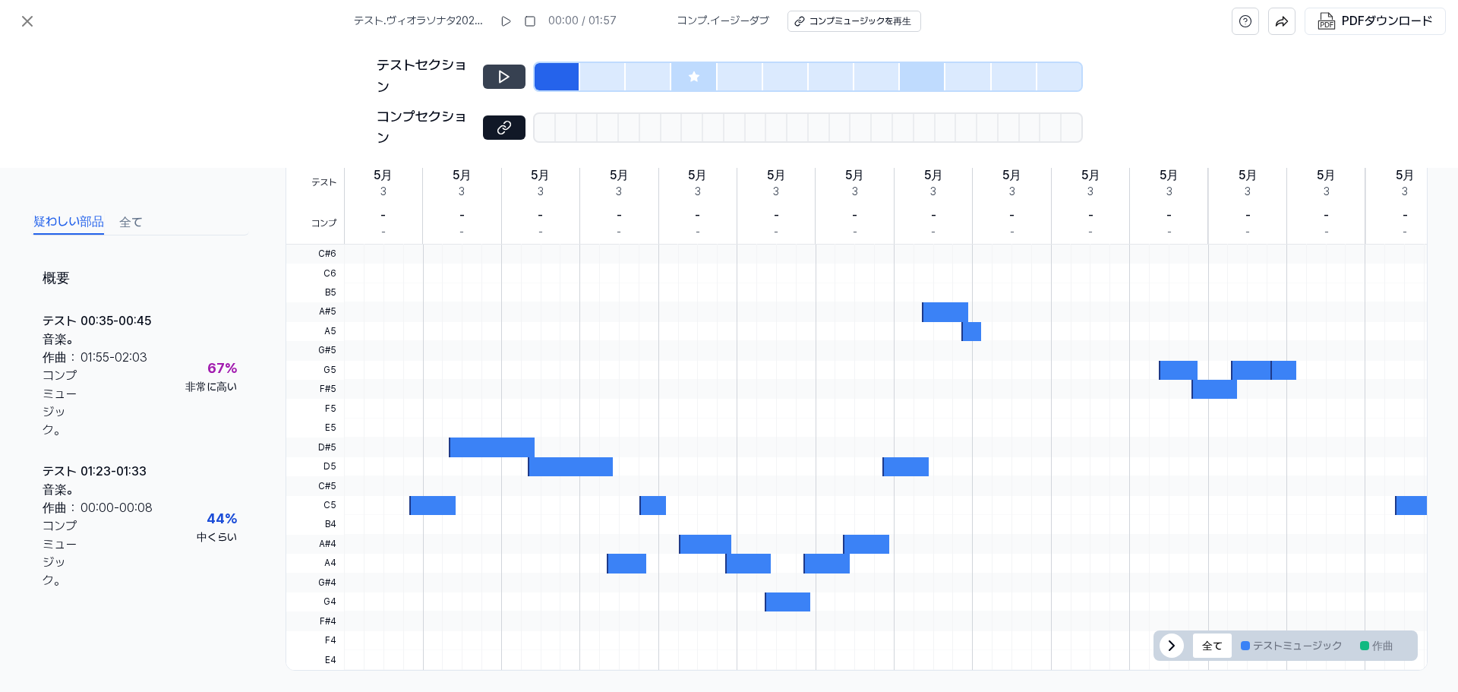
click at [501, 80] on icon at bounding box center [504, 76] width 15 height 15
click at [502, 74] on icon at bounding box center [502, 76] width 2 height 10
click at [1163, 644] on icon at bounding box center [1172, 646] width 18 height 18
